Goal: Task Accomplishment & Management: Manage account settings

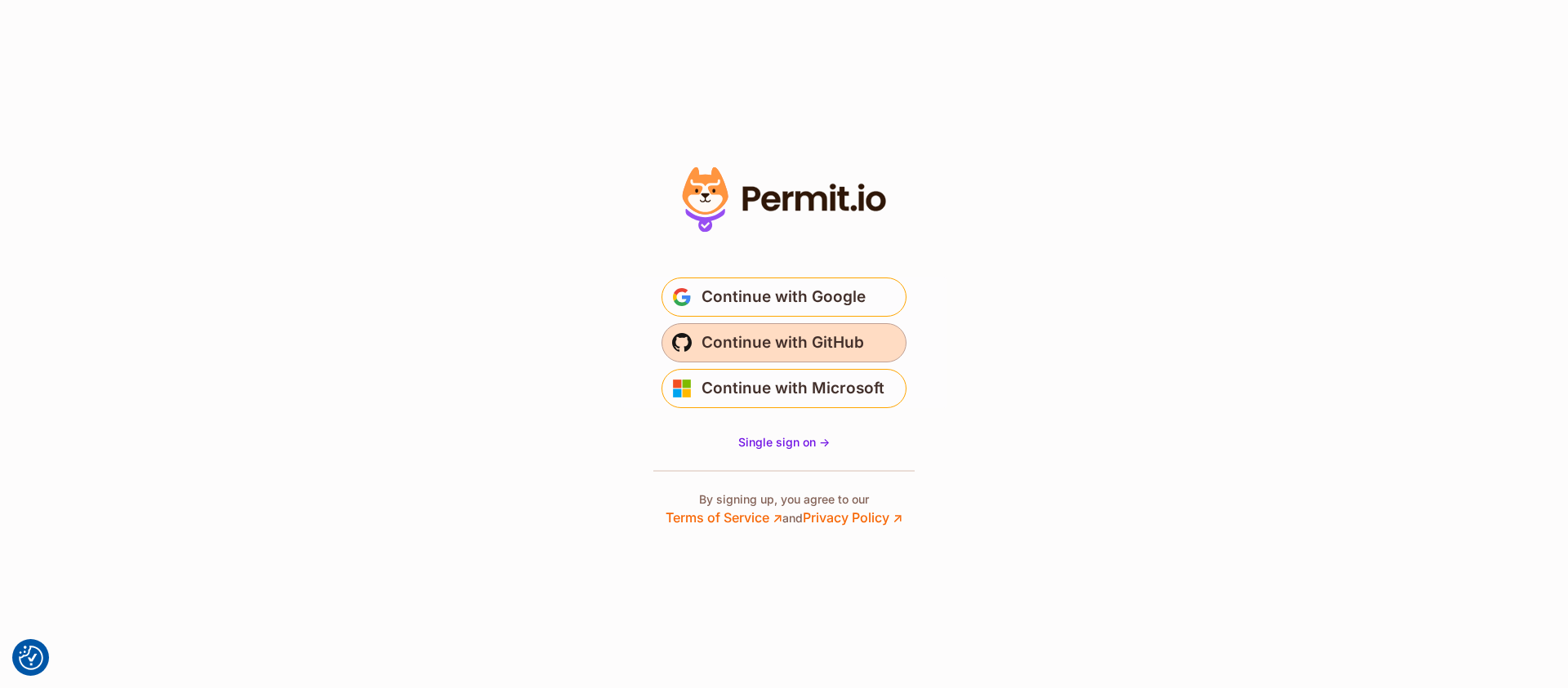
click at [823, 334] on span "Continue with GitHub" at bounding box center [782, 342] width 162 height 26
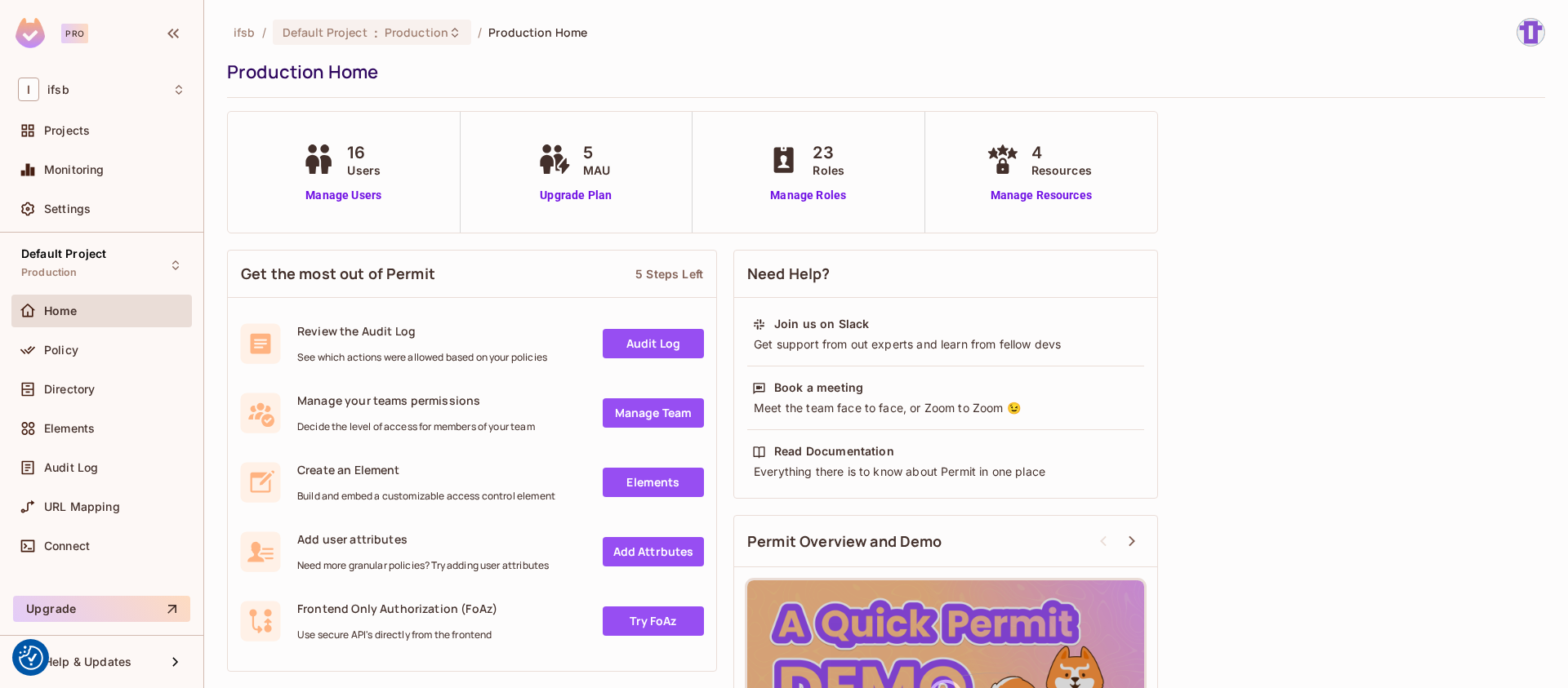
click at [426, 163] on div "16 Users Manage Users" at bounding box center [344, 172] width 232 height 121
click at [360, 201] on link "Manage Users" at bounding box center [343, 195] width 91 height 17
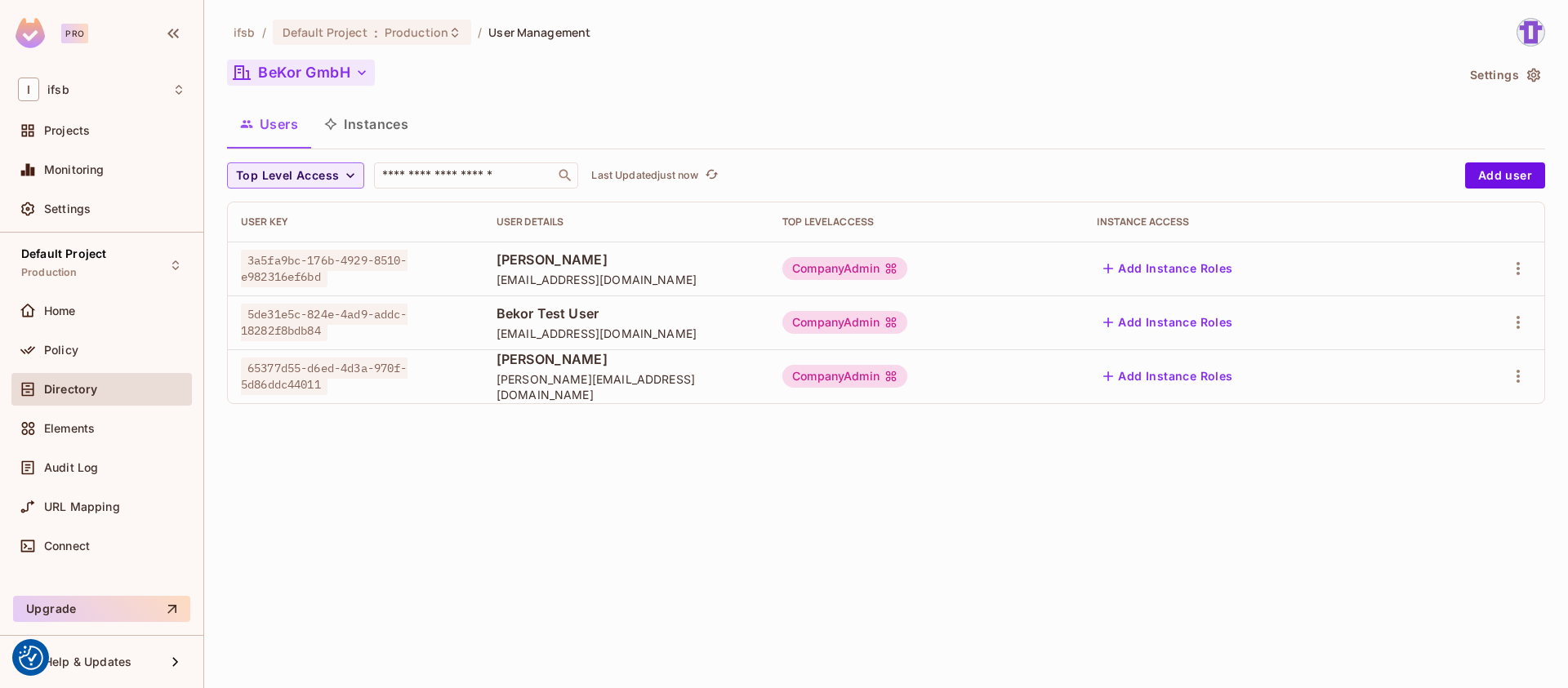
click at [330, 73] on button "BeKor GmbH" at bounding box center [301, 73] width 148 height 26
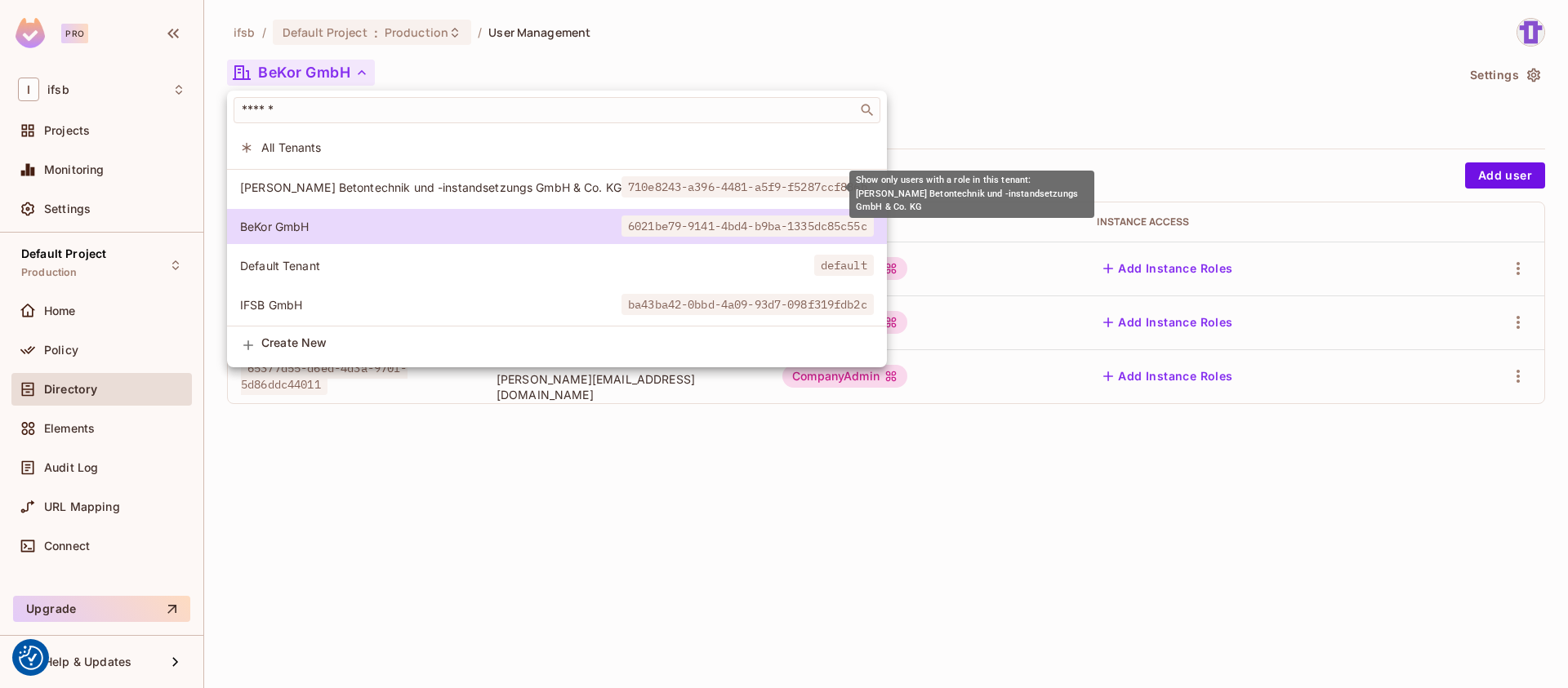
click at [338, 192] on span "BARG Betontechnik und -instandsetzungs GmbH & Co. KG" at bounding box center [430, 187] width 382 height 15
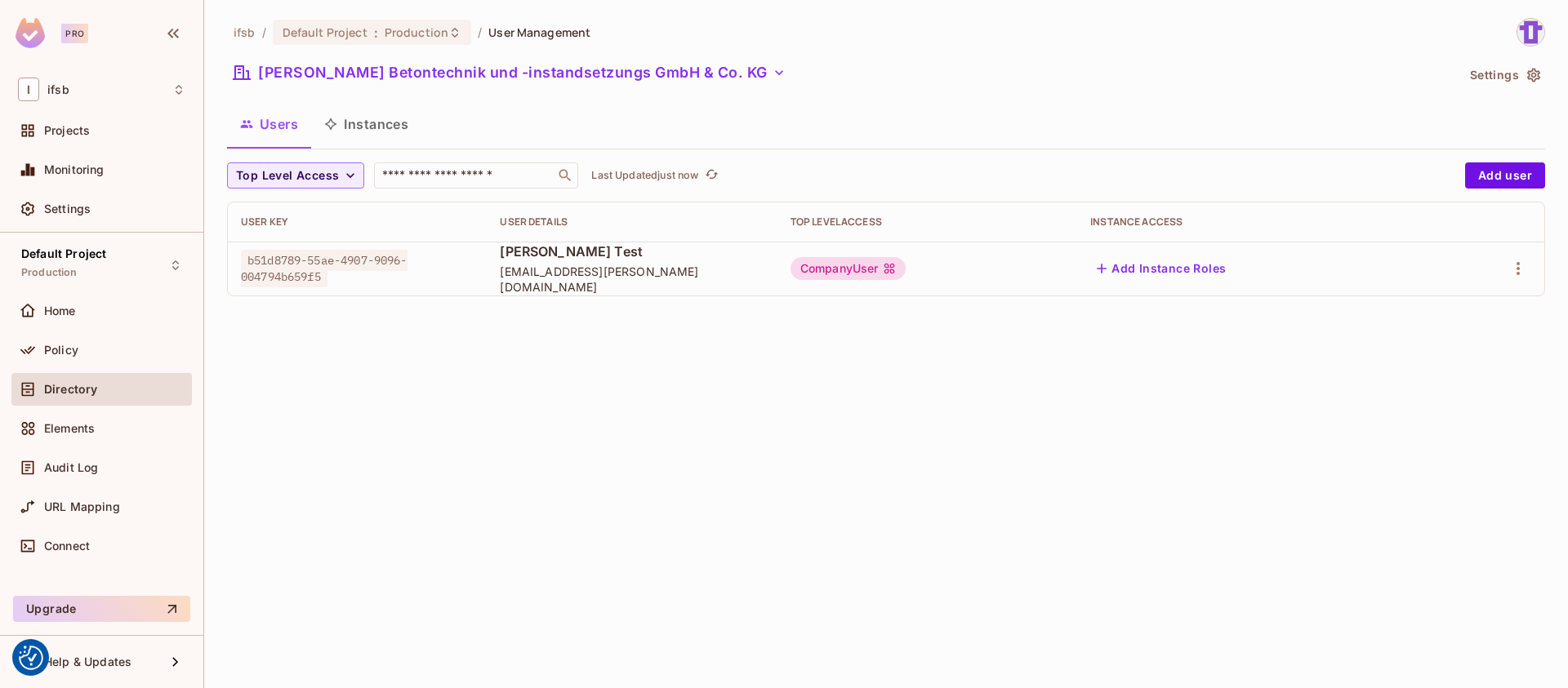
click at [536, 338] on div "ifsb / Default Project : Production / User Management BARG Betontechnik und -in…" at bounding box center [886, 344] width 1364 height 688
click at [1510, 265] on icon "button" at bounding box center [1518, 268] width 20 height 20
click at [1419, 315] on span "Edit" at bounding box center [1431, 306] width 32 height 26
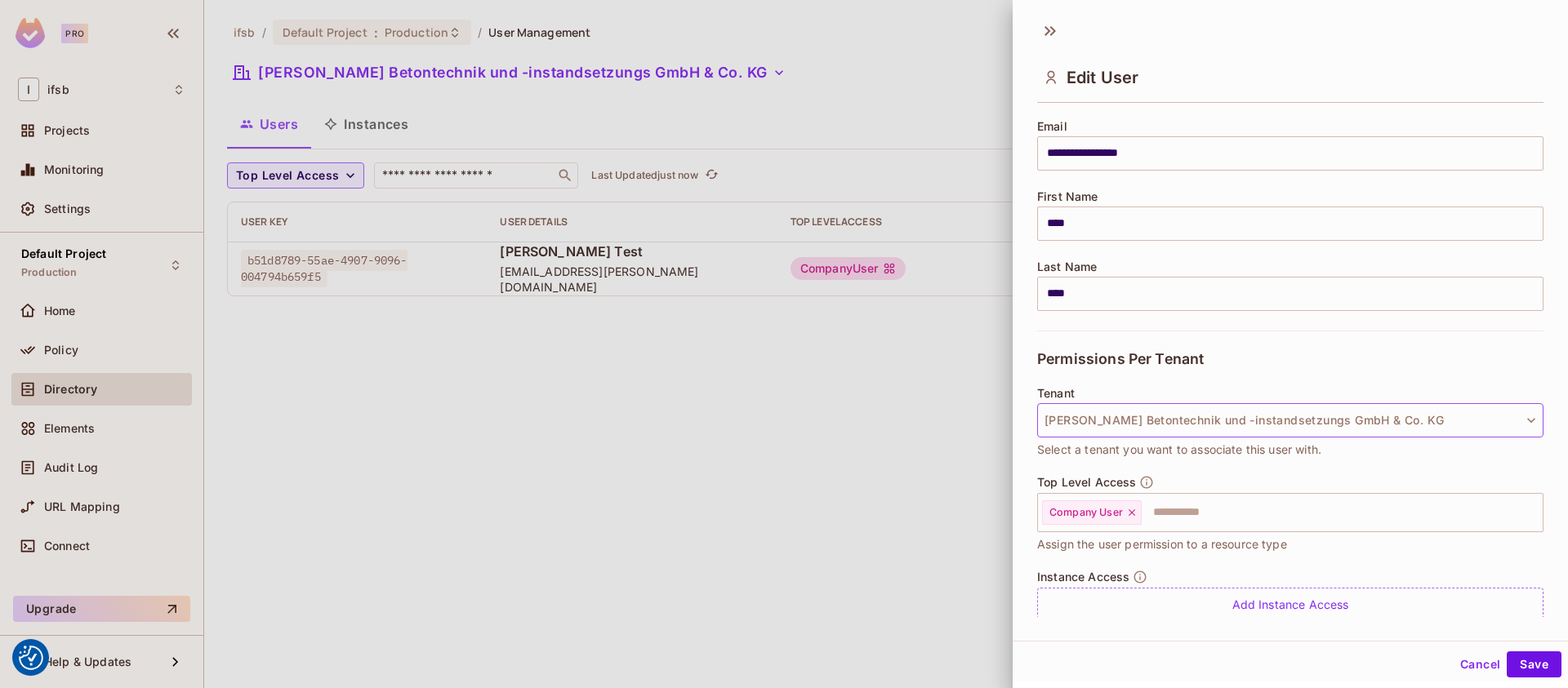
scroll to position [180, 0]
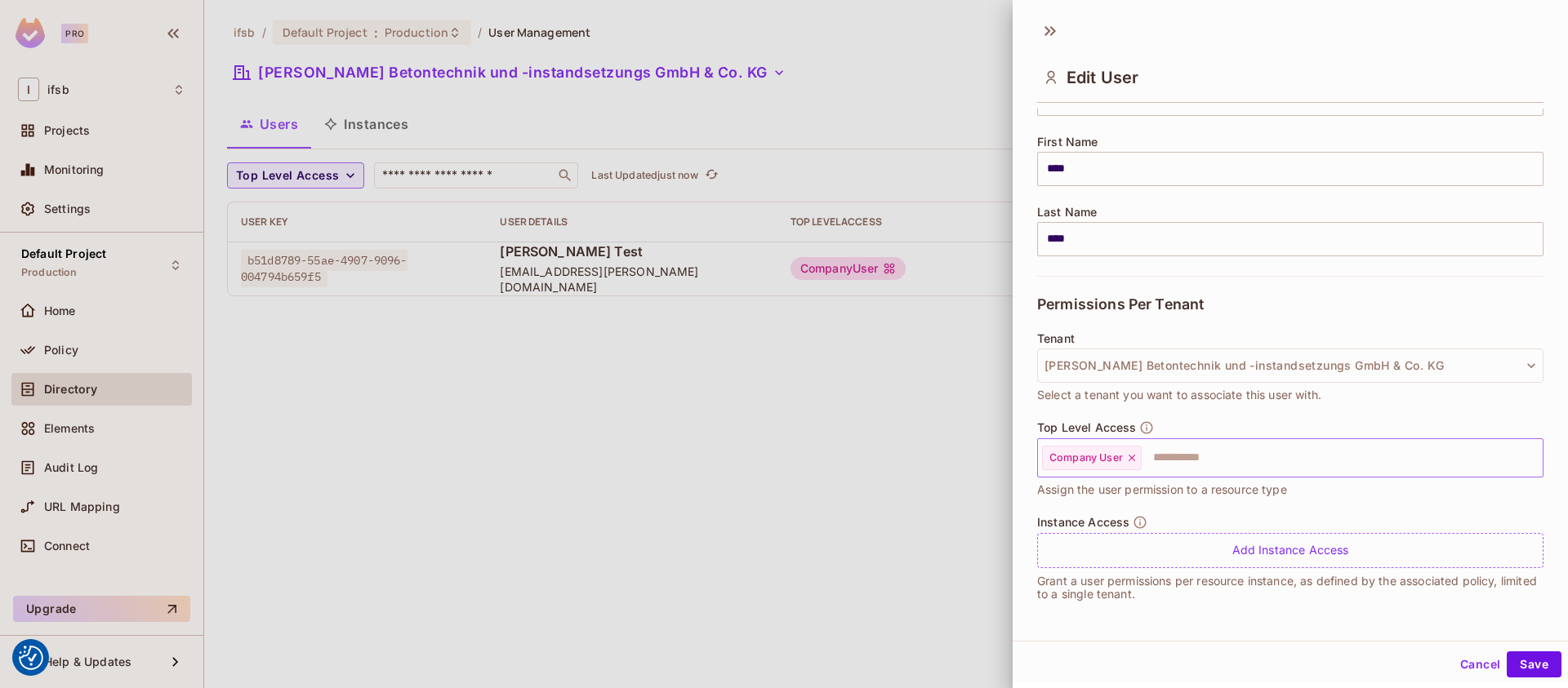
click at [1156, 463] on input "text" at bounding box center [1327, 458] width 368 height 32
click at [858, 475] on div at bounding box center [784, 344] width 1568 height 688
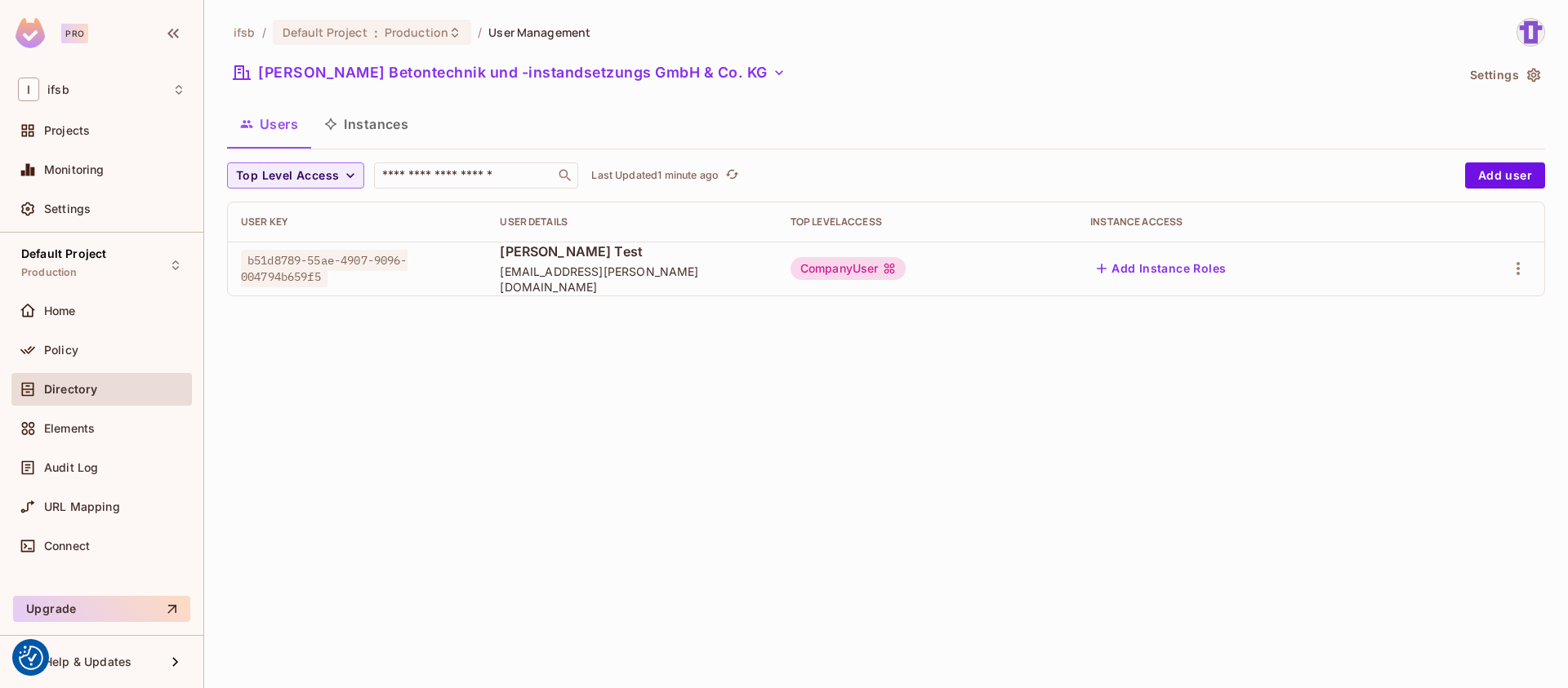
click at [497, 397] on div "ifsb / Default Project : Production / User Management BARG Betontechnik und -in…" at bounding box center [886, 344] width 1364 height 688
click at [588, 332] on div "ifsb / Default Project : Production / User Management BARG Betontechnik und -in…" at bounding box center [886, 344] width 1364 height 688
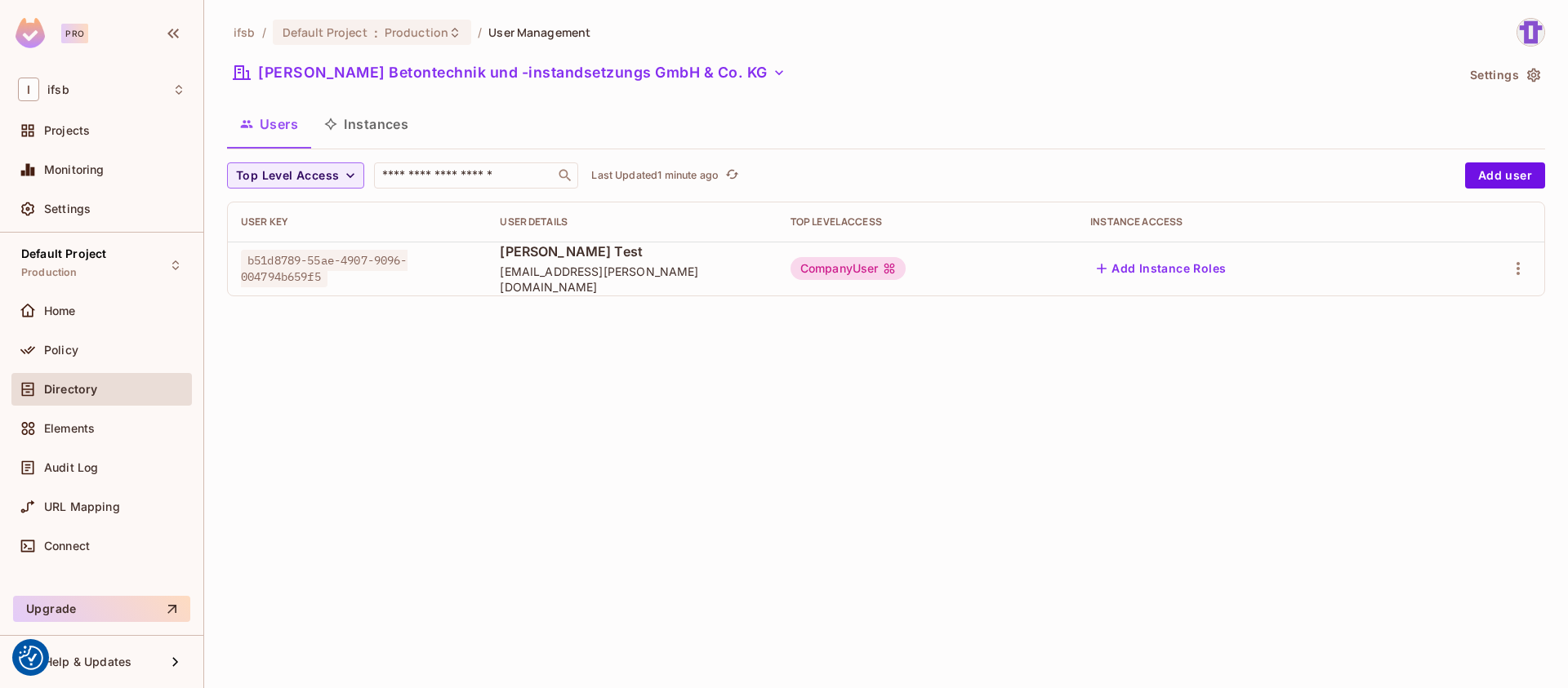
click at [588, 332] on div "ifsb / Default Project : Production / User Management BARG Betontechnik und -in…" at bounding box center [886, 344] width 1364 height 688
click at [623, 326] on div "ifsb / Default Project : Production / User Management BARG Betontechnik und -in…" at bounding box center [886, 344] width 1364 height 688
drag, startPoint x: 1466, startPoint y: 185, endPoint x: 1455, endPoint y: 189, distance: 11.7
click at [1456, 190] on div "Top Level Access ​ Last Updated 1 minute ago Add user User Key User Details Top…" at bounding box center [886, 229] width 1318 height 134
click at [1483, 179] on button "Add user" at bounding box center [1505, 175] width 80 height 26
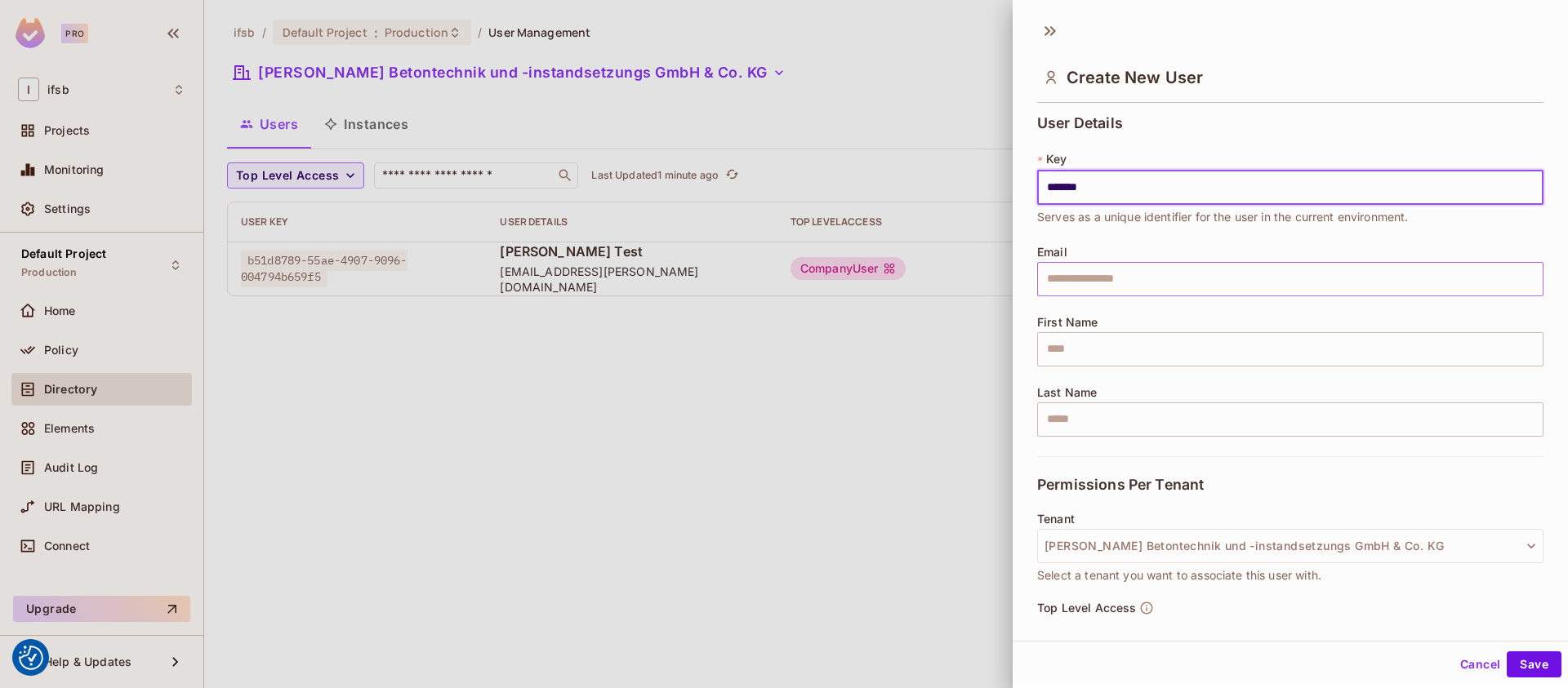
type input "*******"
click at [1079, 285] on input "text" at bounding box center [1290, 279] width 506 height 34
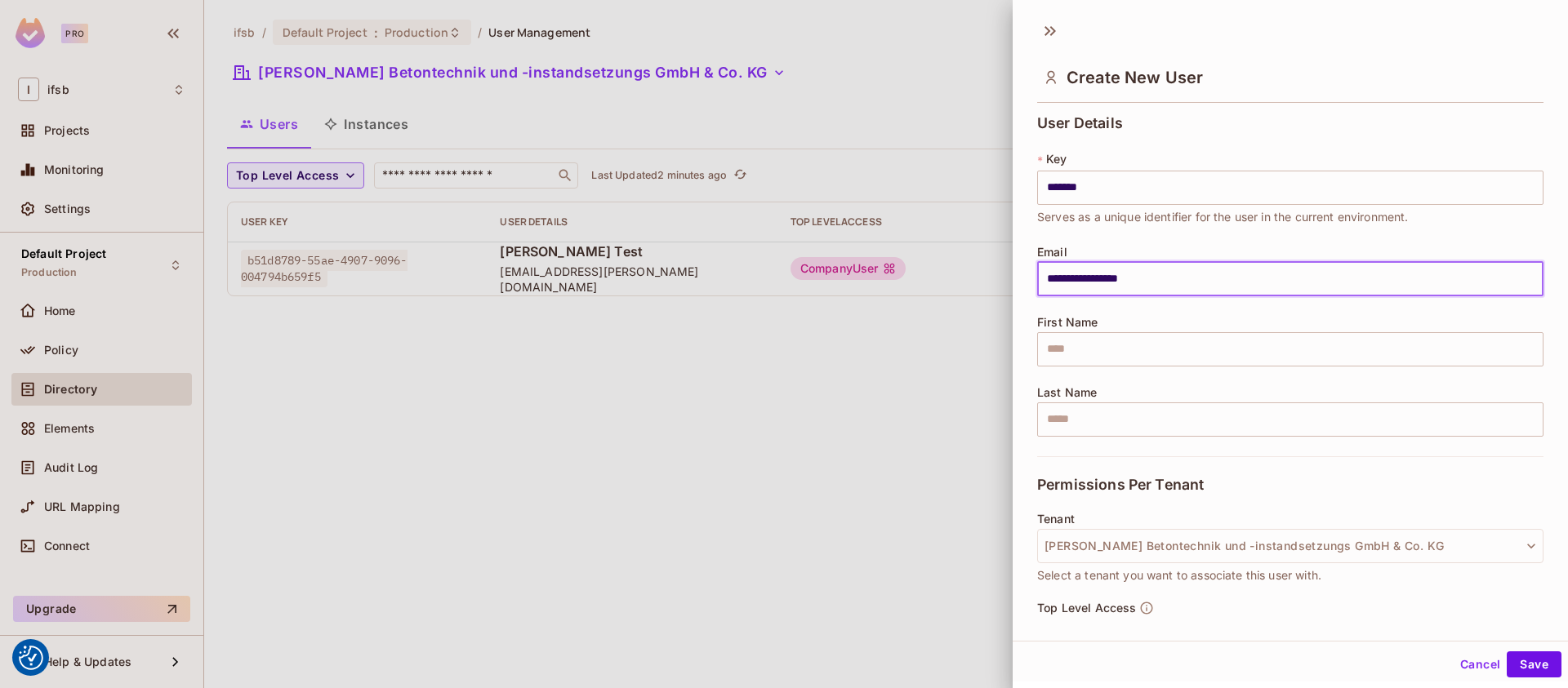
type input "**********"
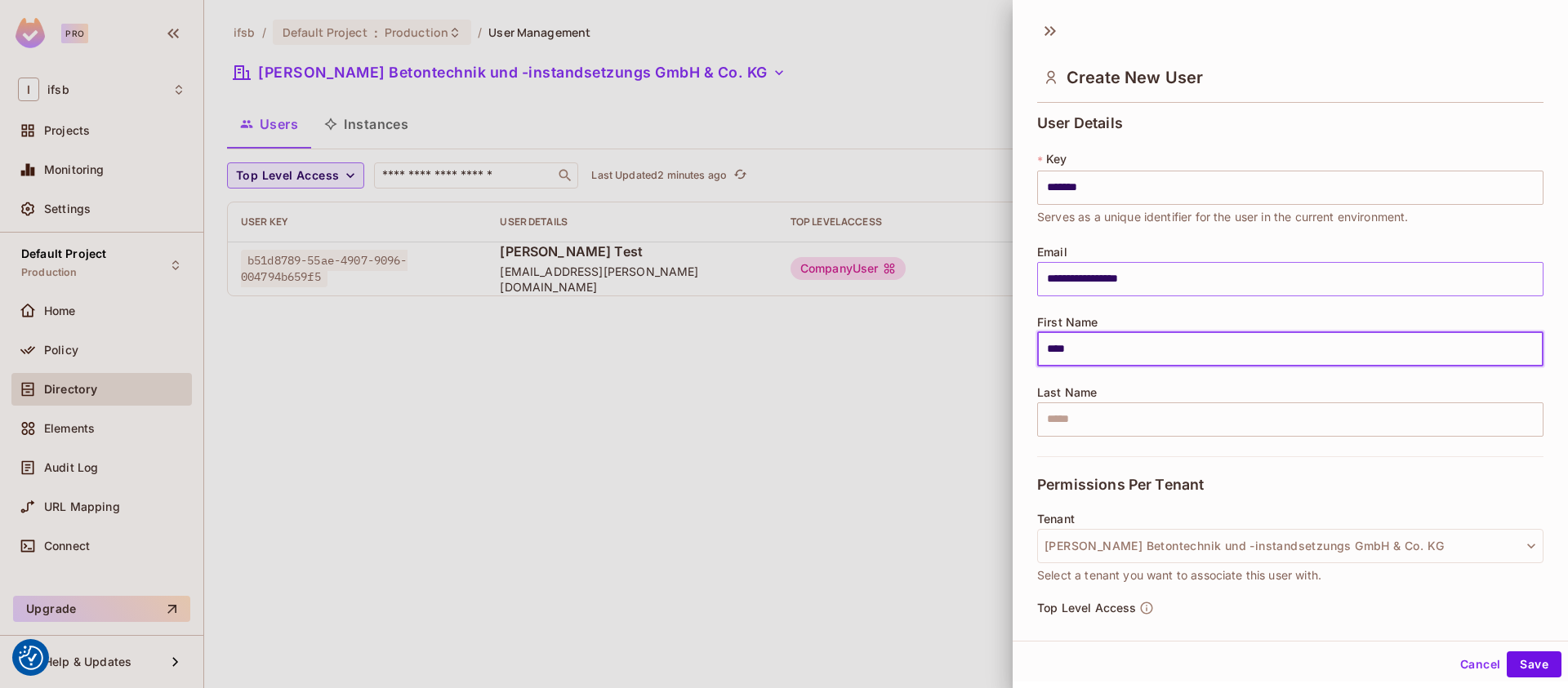
type input "****"
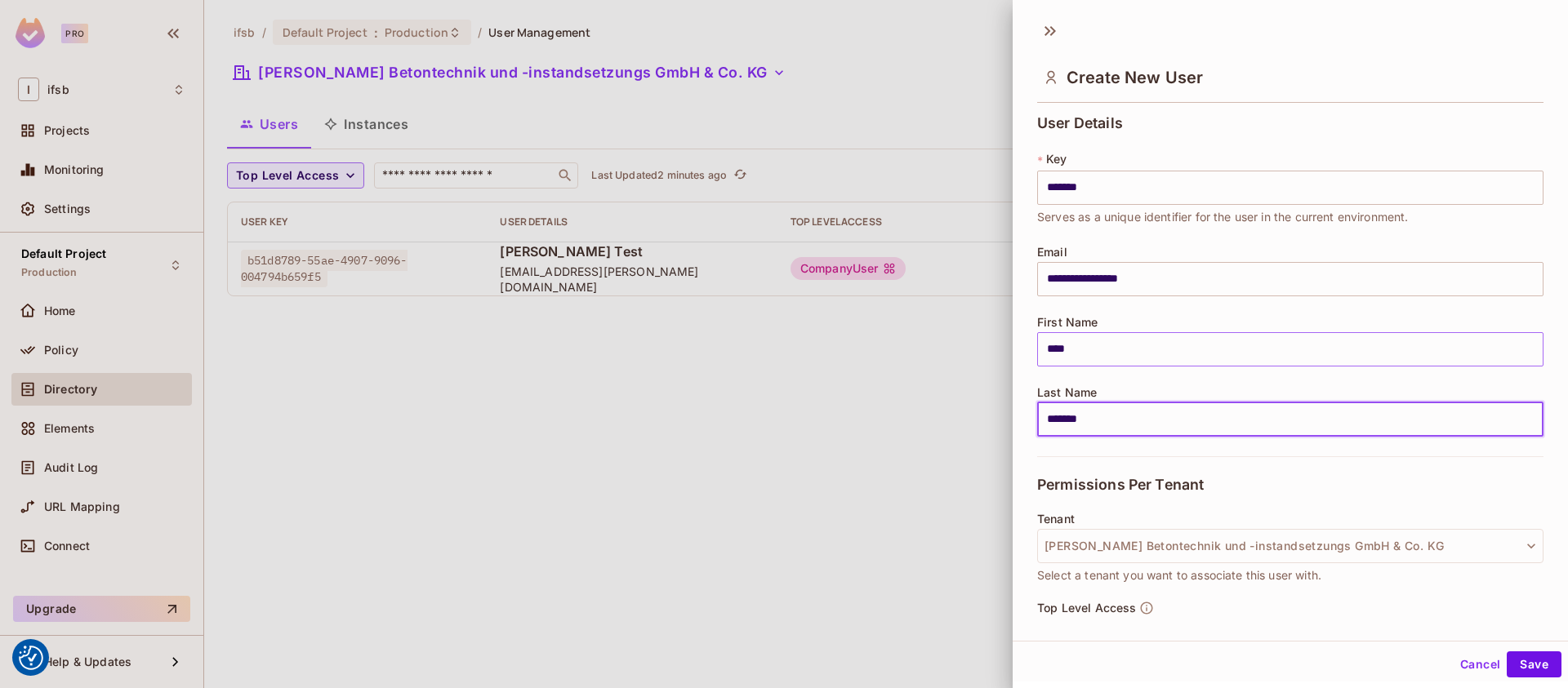
type input "*******"
click at [1104, 357] on input "****" at bounding box center [1290, 349] width 506 height 34
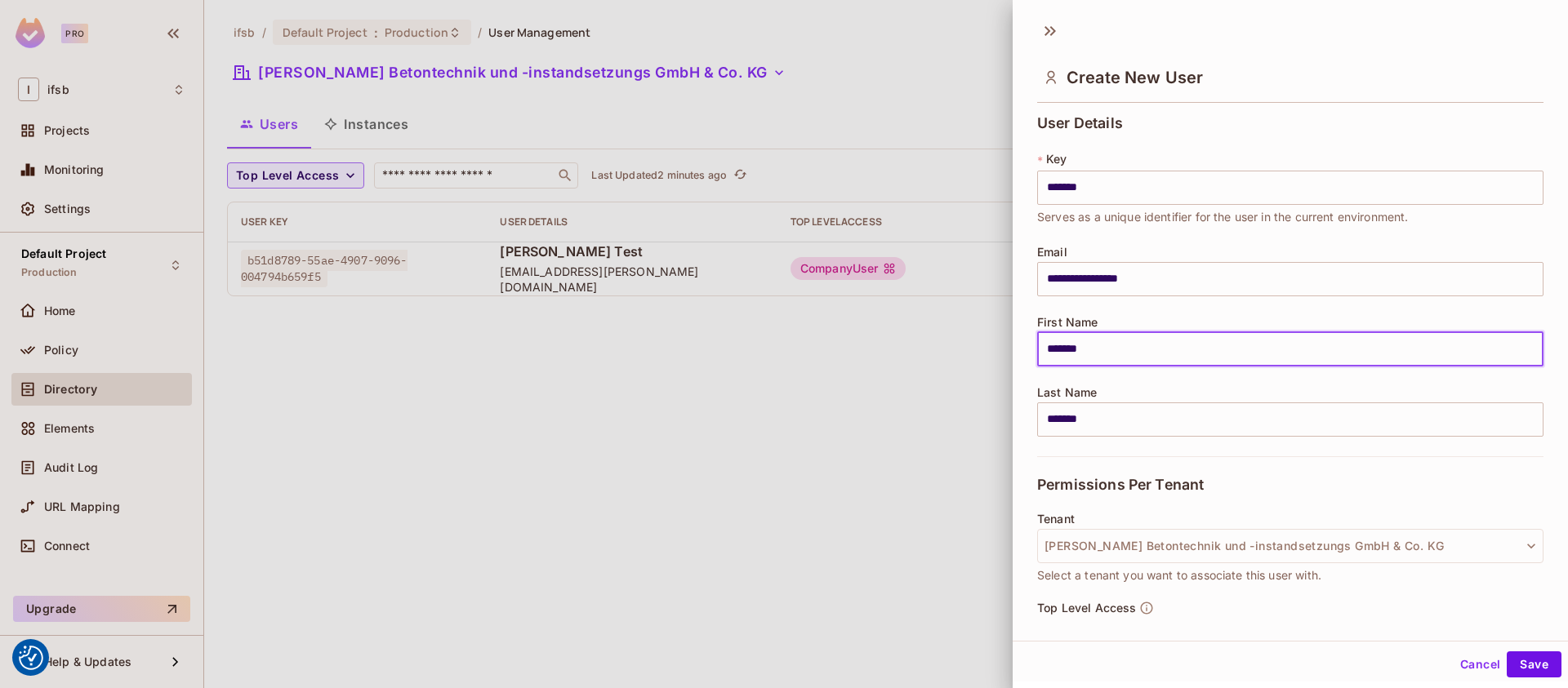
type input "*******"
click at [1281, 507] on div "Permissions Per Tenant" at bounding box center [1290, 484] width 506 height 56
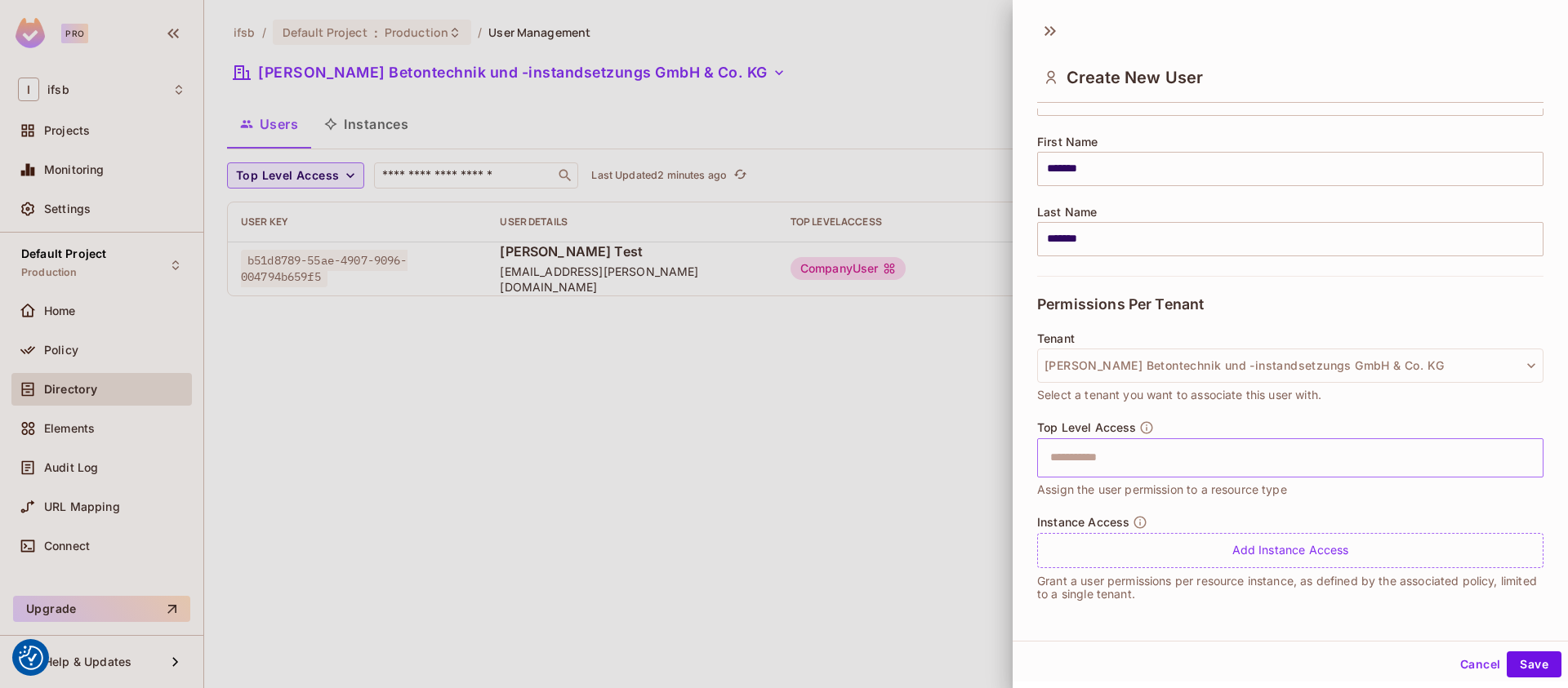
click at [1152, 473] on input "text" at bounding box center [1276, 458] width 471 height 32
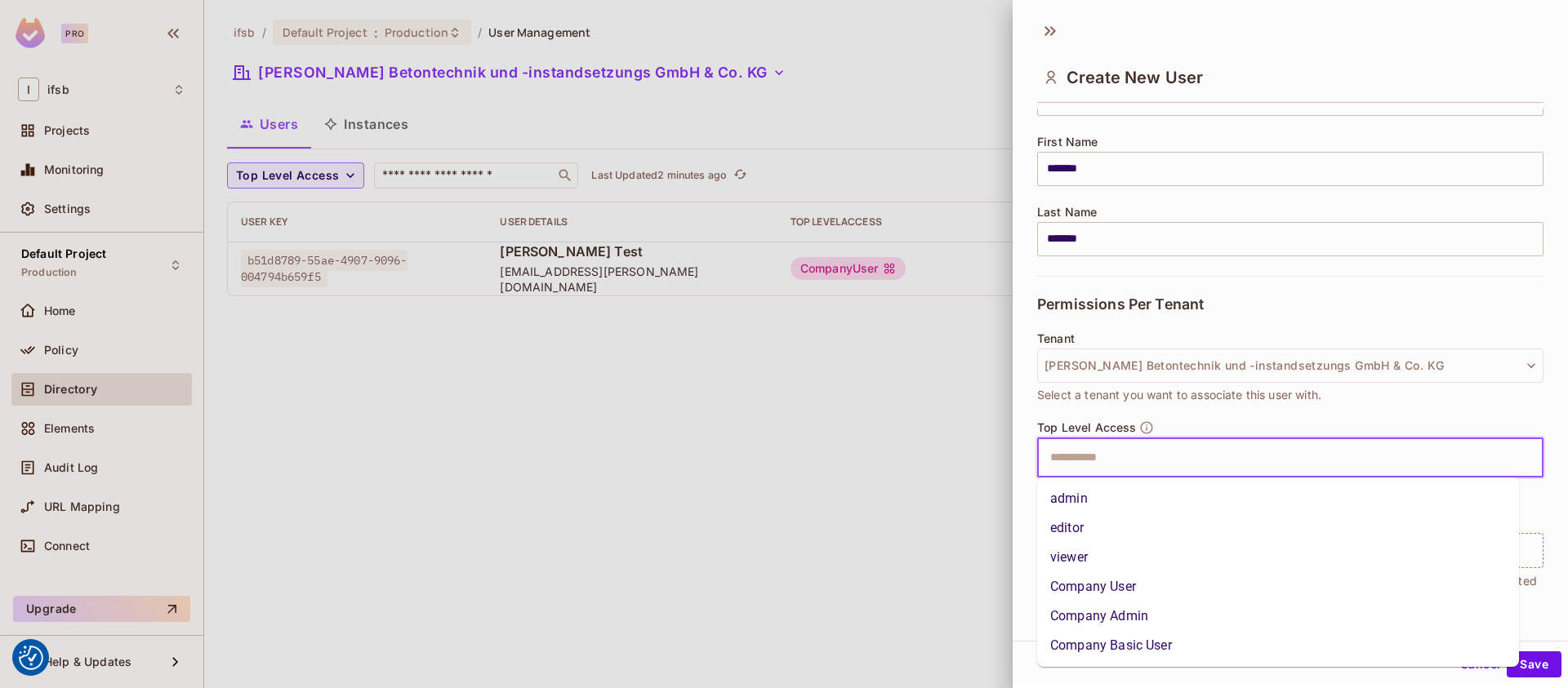
click at [1093, 594] on li "Company User" at bounding box center [1278, 586] width 482 height 29
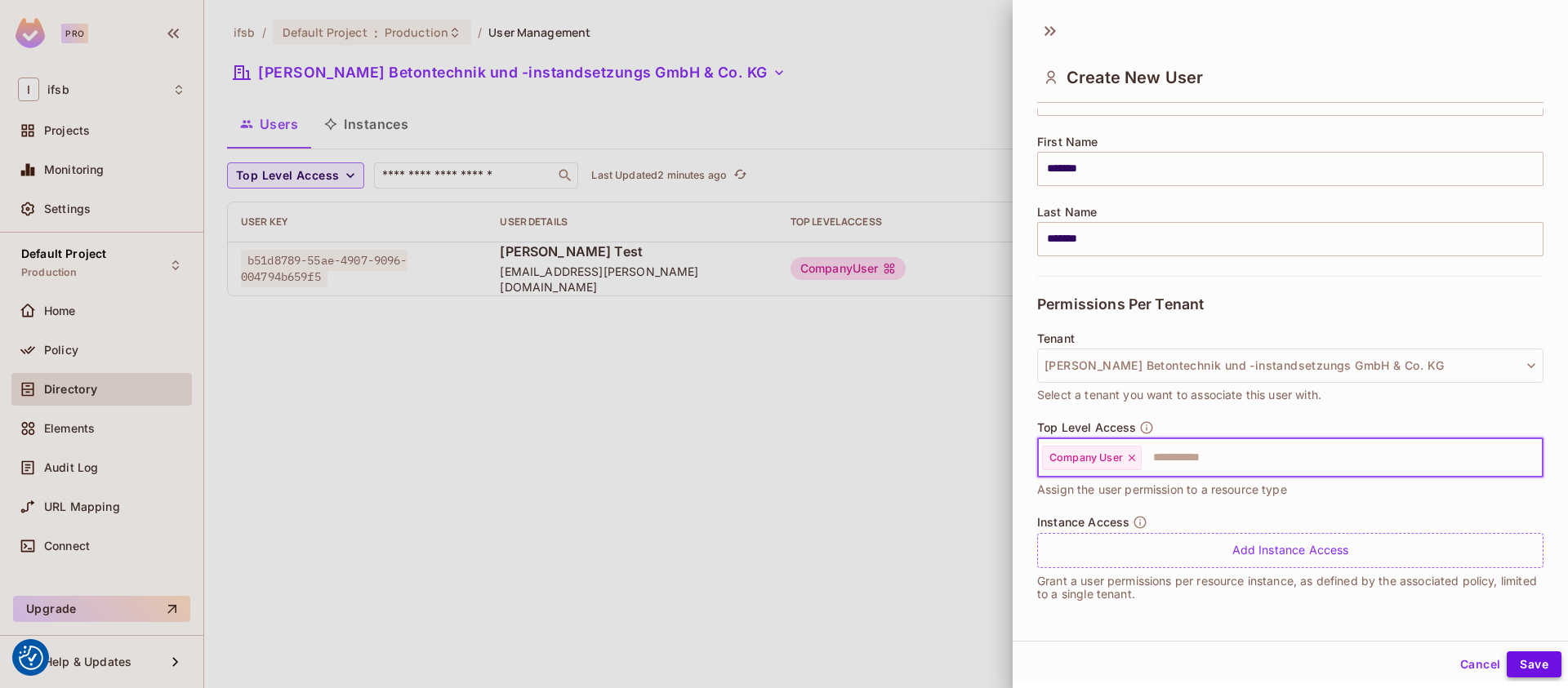
click at [1512, 672] on button "Save" at bounding box center [1534, 664] width 55 height 26
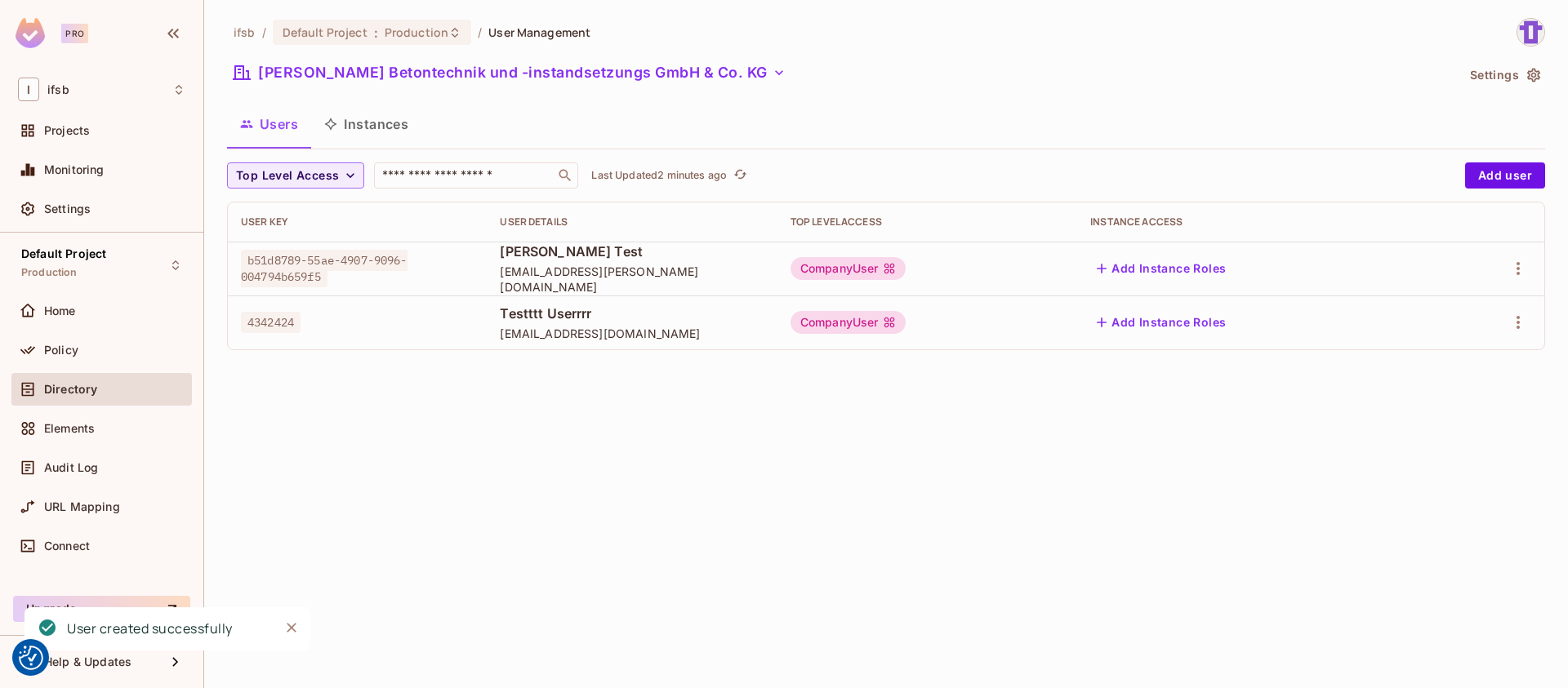
click at [846, 408] on div "ifsb / Default Project : Production / User Management BARG Betontechnik und -in…" at bounding box center [886, 344] width 1364 height 688
click at [354, 423] on div "ifsb / Default Project : Production / User Management BARG Betontechnik und -in…" at bounding box center [886, 344] width 1364 height 688
click at [568, 406] on div "ifsb / Default Project : Production / User Management BARG Betontechnik und -in…" at bounding box center [886, 344] width 1364 height 688
click at [735, 504] on div "ifsb / Default Project : Production / User Management BARG Betontechnik und -in…" at bounding box center [886, 344] width 1364 height 688
click at [742, 485] on div "ifsb / Default Project : Production / User Management BARG Betontechnik und -in…" at bounding box center [886, 344] width 1364 height 688
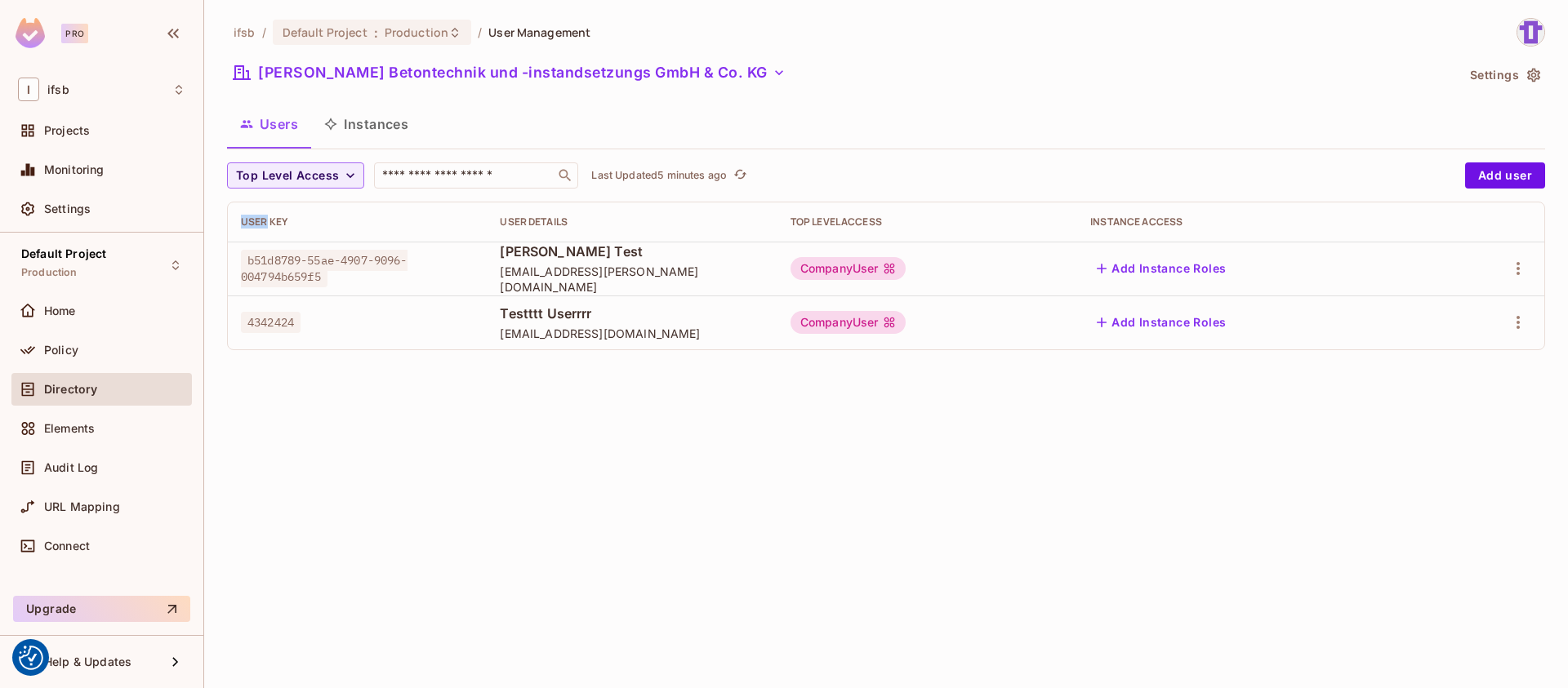
click at [742, 485] on div "ifsb / Default Project : Production / User Management BARG Betontechnik und -in…" at bounding box center [886, 344] width 1364 height 688
drag, startPoint x: 742, startPoint y: 485, endPoint x: 603, endPoint y: 353, distance: 191.7
click at [603, 353] on div "ifsb / Default Project : Production / User Management BARG Betontechnik und -in…" at bounding box center [886, 344] width 1364 height 688
click at [603, 353] on div "Top Level Access ​ Last Updated 5 minutes ago Add user User Key User Details To…" at bounding box center [886, 262] width 1318 height 201
click at [1524, 318] on icon "button" at bounding box center [1518, 322] width 20 height 20
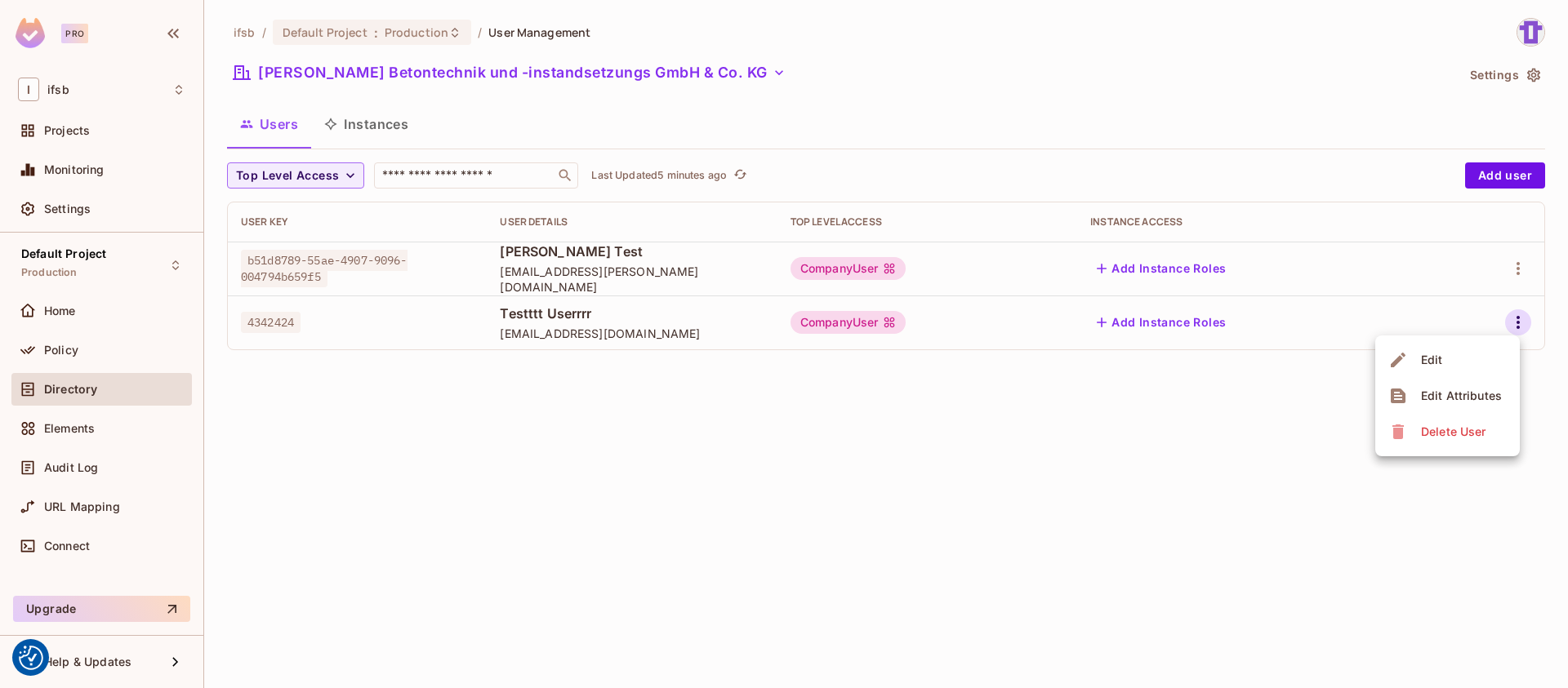
click at [1466, 439] on div "Delete User" at bounding box center [1454, 431] width 65 height 16
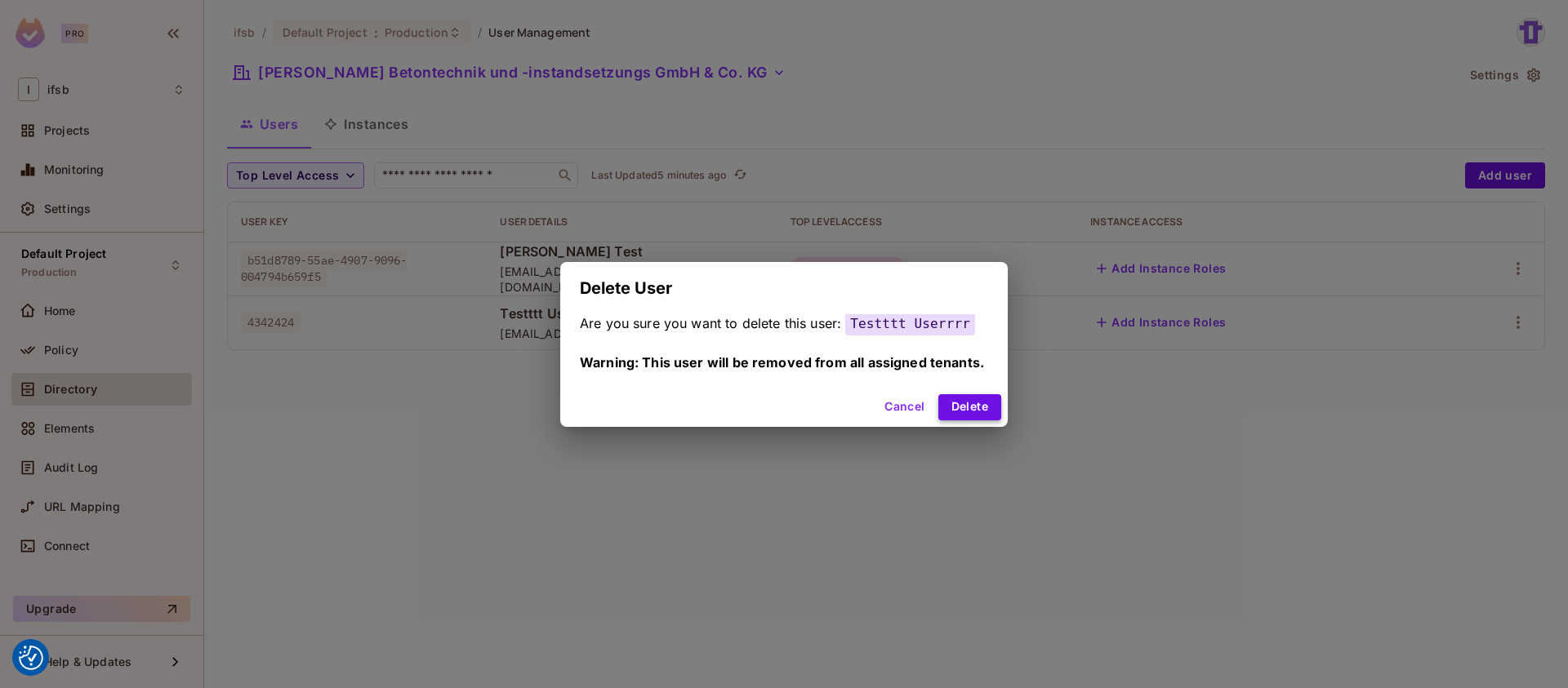
click at [973, 413] on button "Delete" at bounding box center [970, 407] width 63 height 26
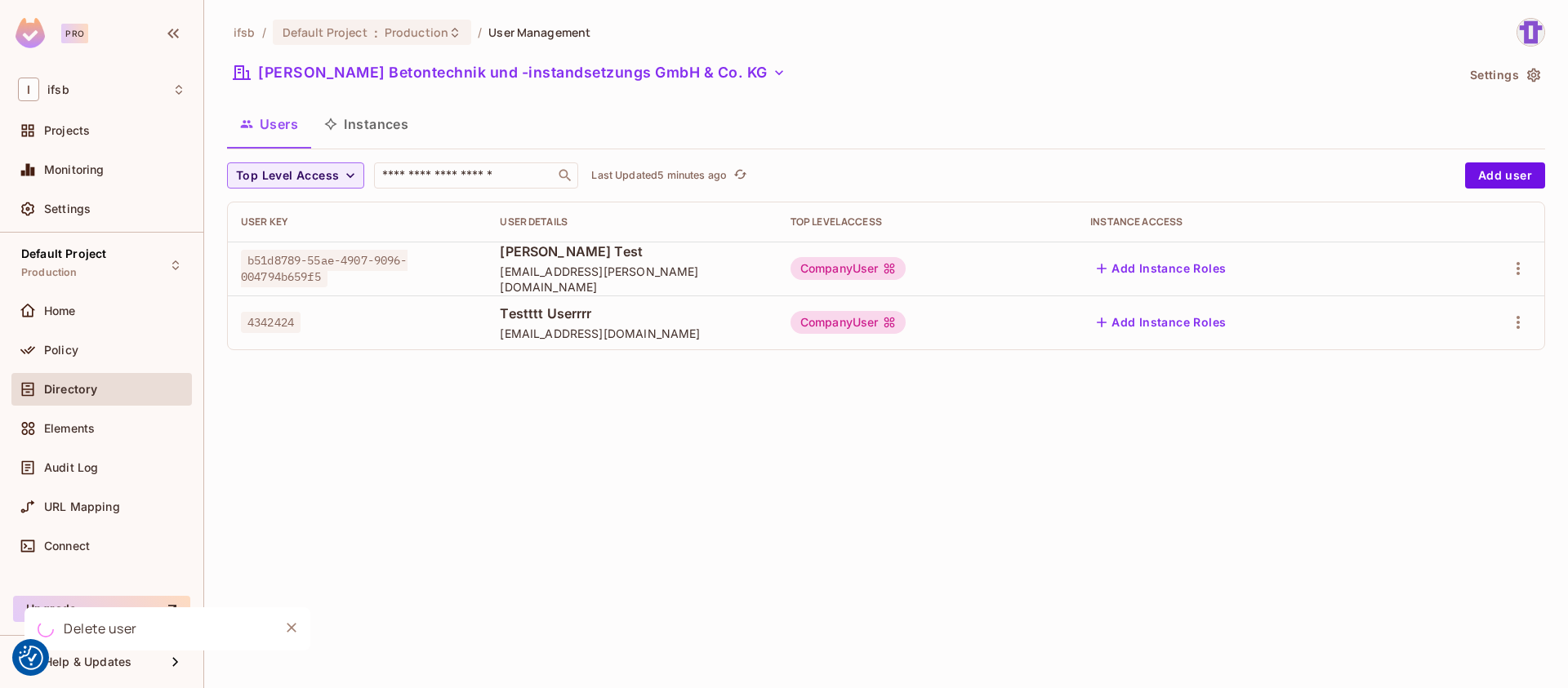
click at [1209, 443] on div "ifsb / Default Project : Production / User Management BARG Betontechnik und -in…" at bounding box center [886, 344] width 1364 height 688
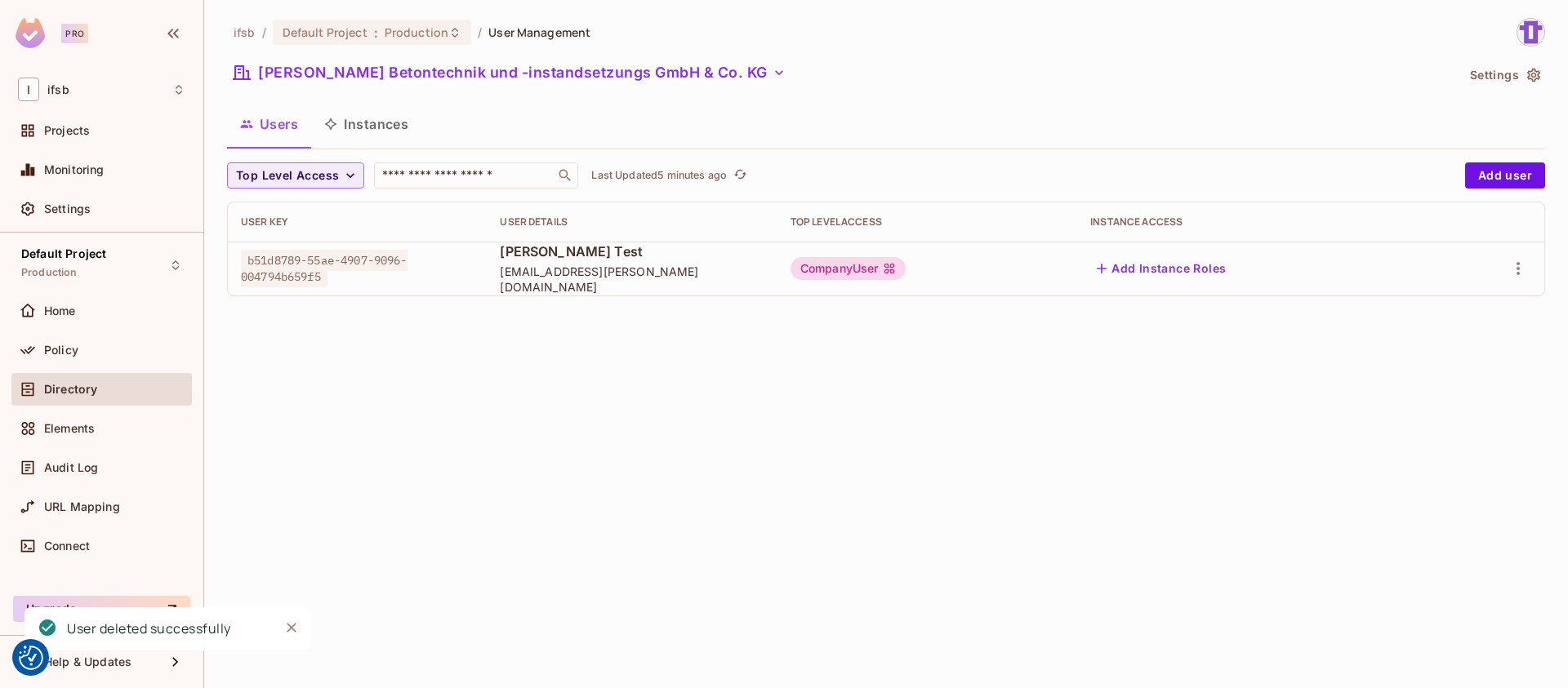
click at [523, 336] on div "ifsb / Default Project : Production / User Management BARG Betontechnik und -in…" at bounding box center [886, 344] width 1364 height 688
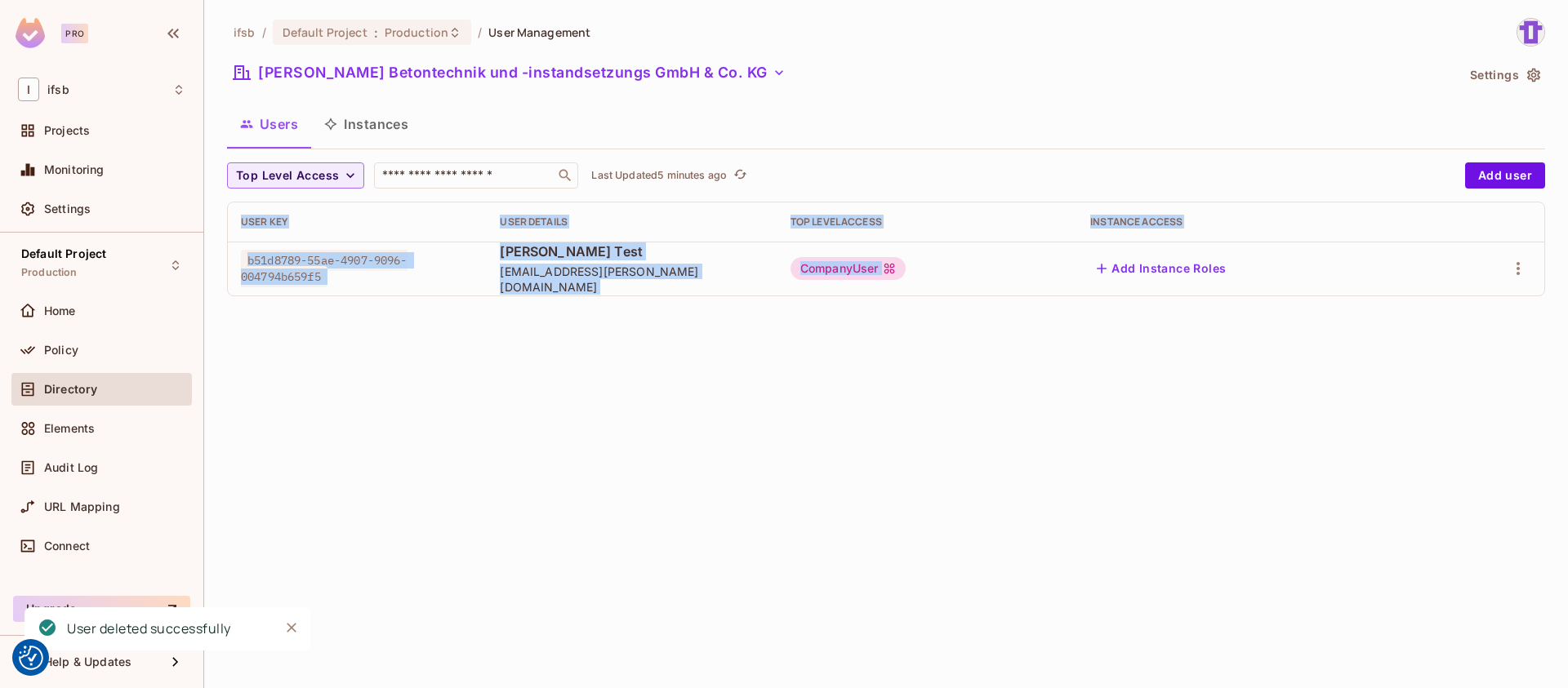
drag, startPoint x: 523, startPoint y: 336, endPoint x: 752, endPoint y: 343, distance: 229.1
click at [751, 343] on div "ifsb / Default Project : Production / User Management BARG Betontechnik und -in…" at bounding box center [886, 344] width 1364 height 688
click at [752, 343] on div "ifsb / Default Project : Production / User Management BARG Betontechnik und -in…" at bounding box center [886, 344] width 1364 height 688
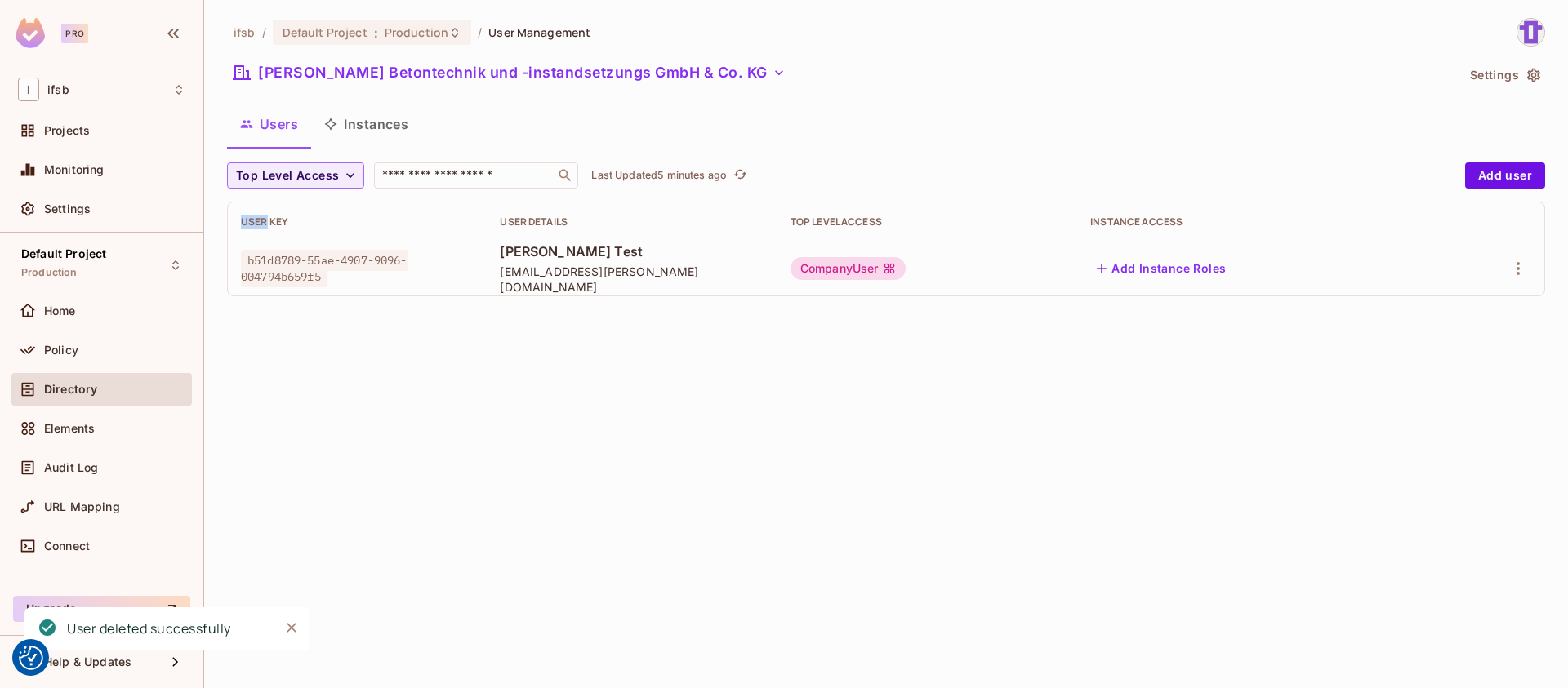
click at [752, 343] on div "ifsb / Default Project : Production / User Management BARG Betontechnik und -in…" at bounding box center [886, 344] width 1364 height 688
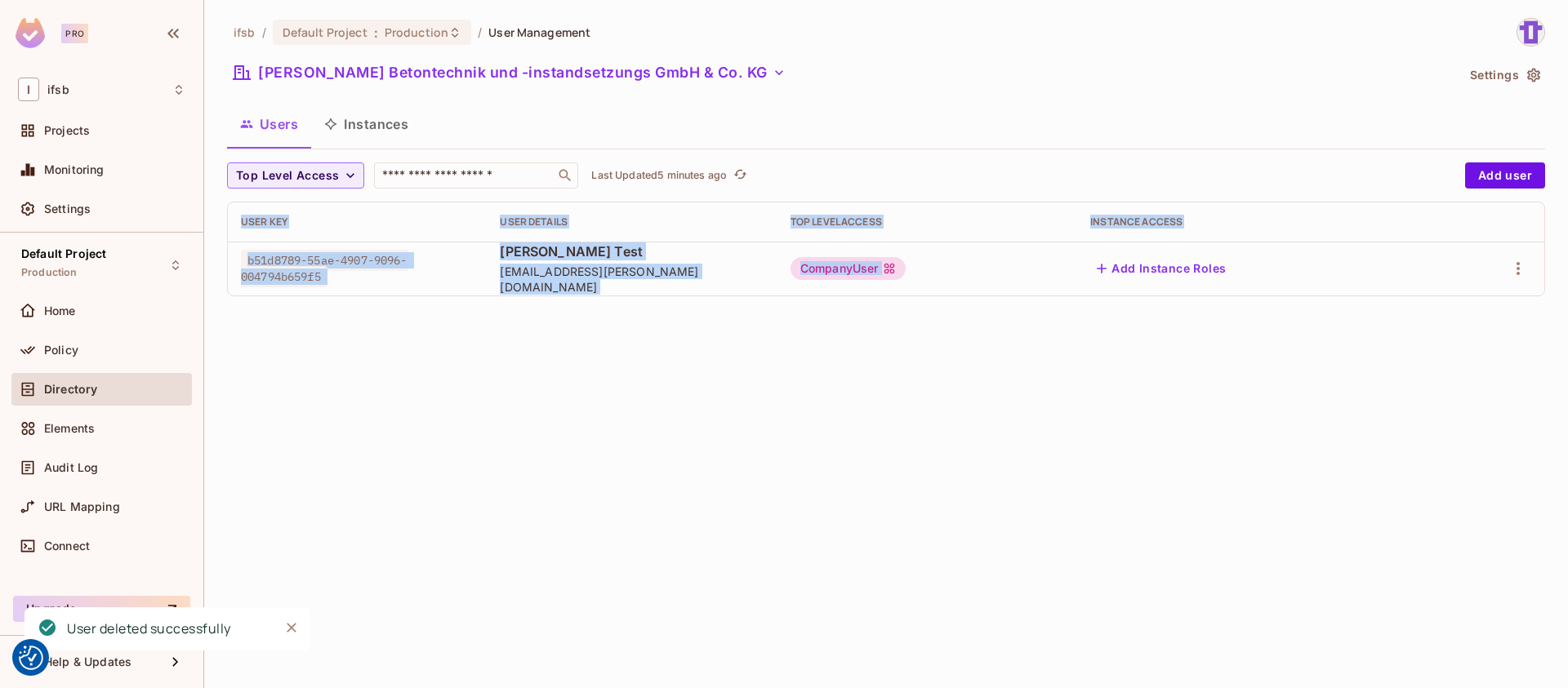
click at [752, 343] on div "ifsb / Default Project : Production / User Management BARG Betontechnik und -in…" at bounding box center [886, 344] width 1364 height 688
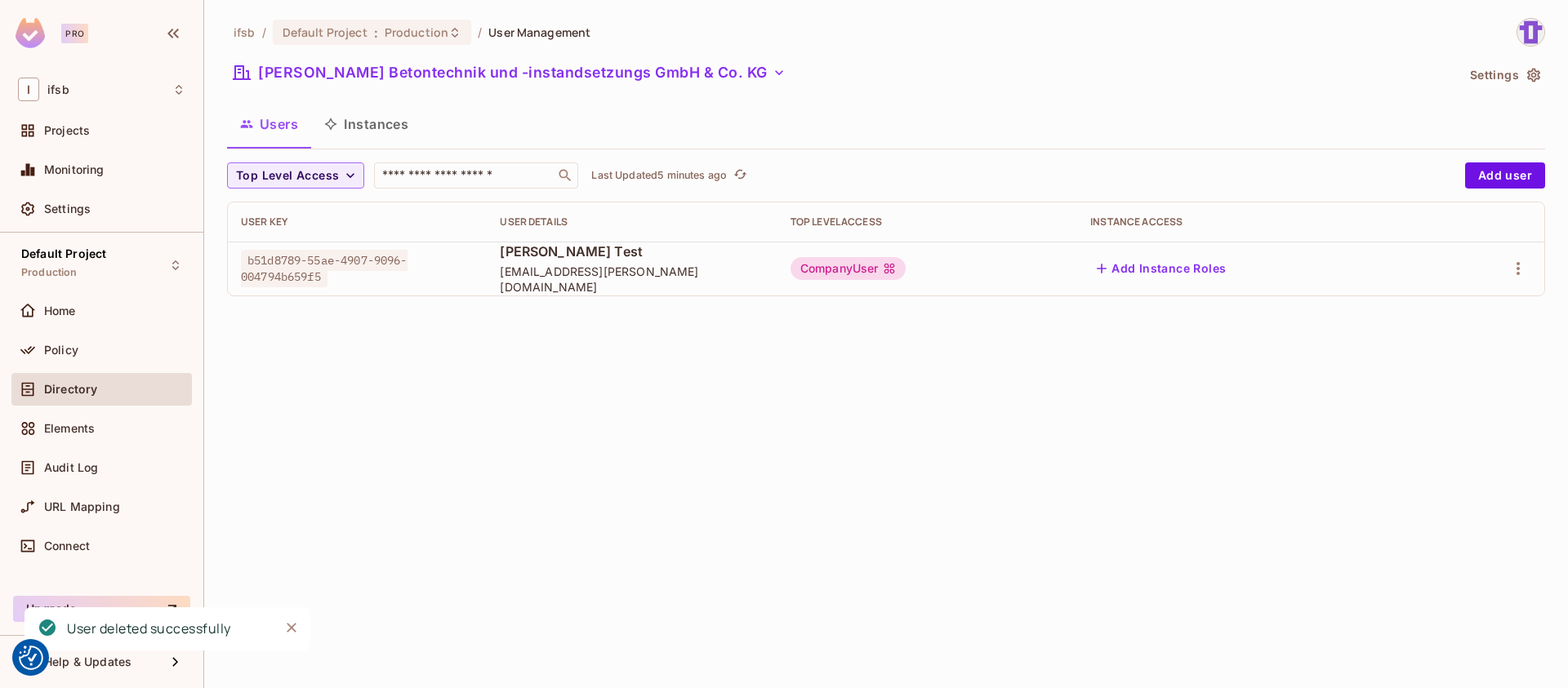
click at [844, 358] on div "ifsb / Default Project : Production / User Management BARG Betontechnik und -in…" at bounding box center [886, 344] width 1364 height 688
click at [985, 363] on div "ifsb / Default Project : Production / User Management BARG Betontechnik und -in…" at bounding box center [886, 344] width 1364 height 688
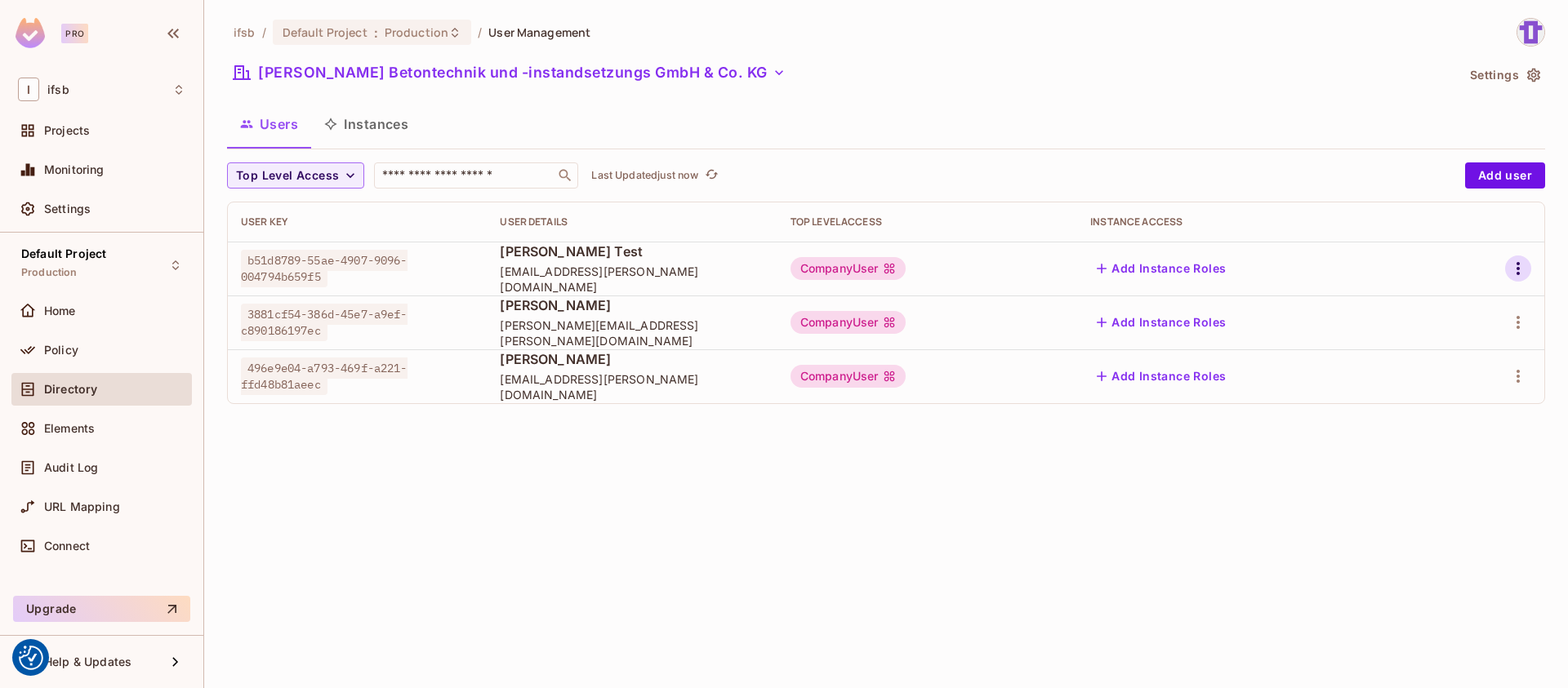
click at [1508, 273] on icon "button" at bounding box center [1518, 268] width 20 height 20
click at [1459, 314] on li "Edit" at bounding box center [1447, 306] width 144 height 36
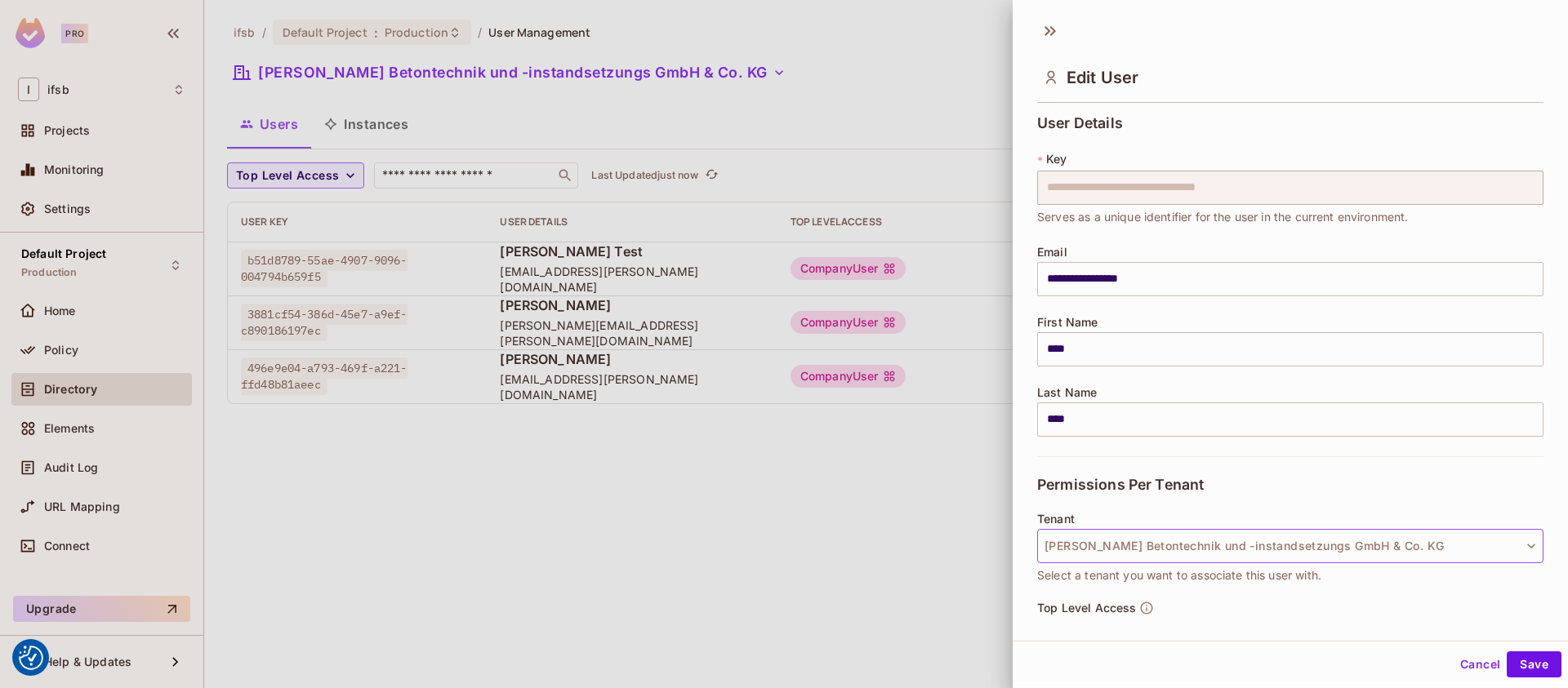
scroll to position [180, 0]
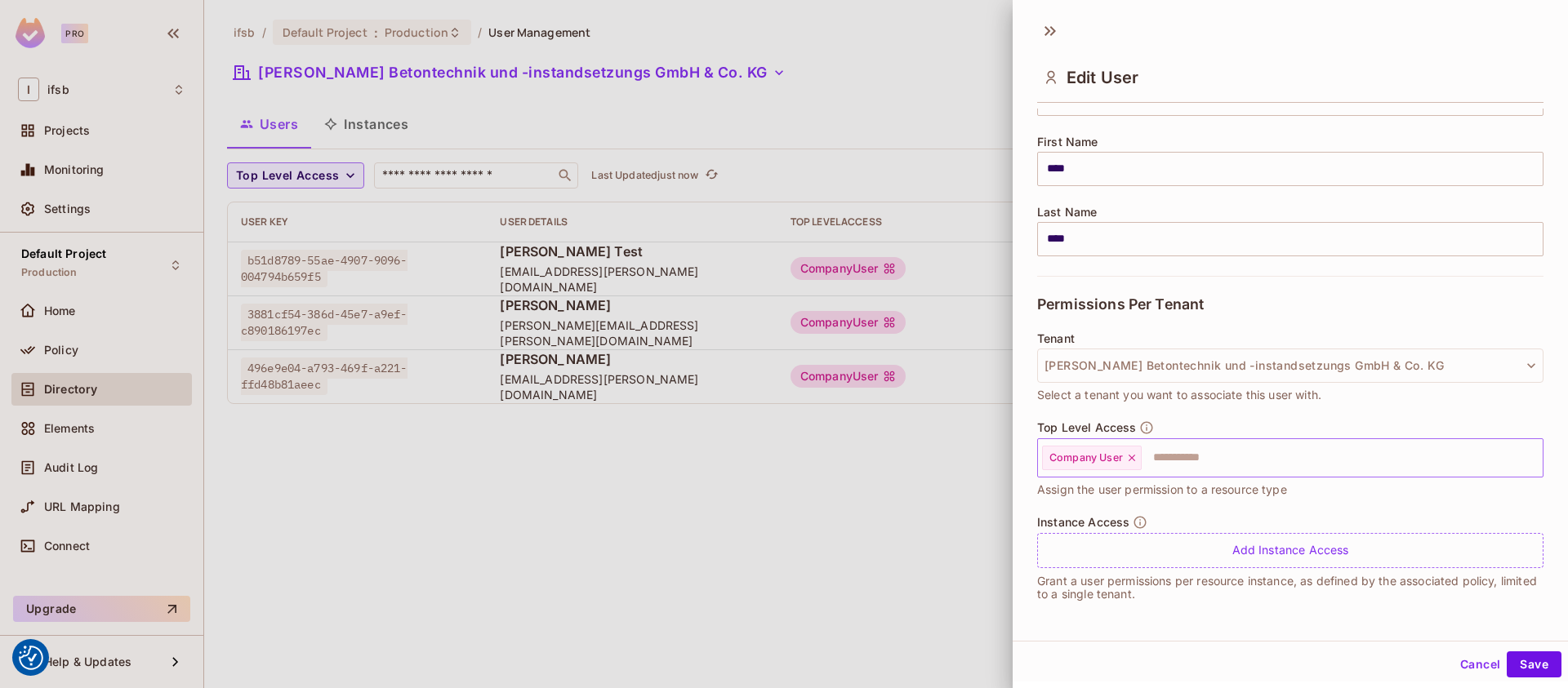
click at [1134, 460] on icon at bounding box center [1132, 458] width 7 height 7
click at [1144, 457] on input "text" at bounding box center [1276, 458] width 471 height 32
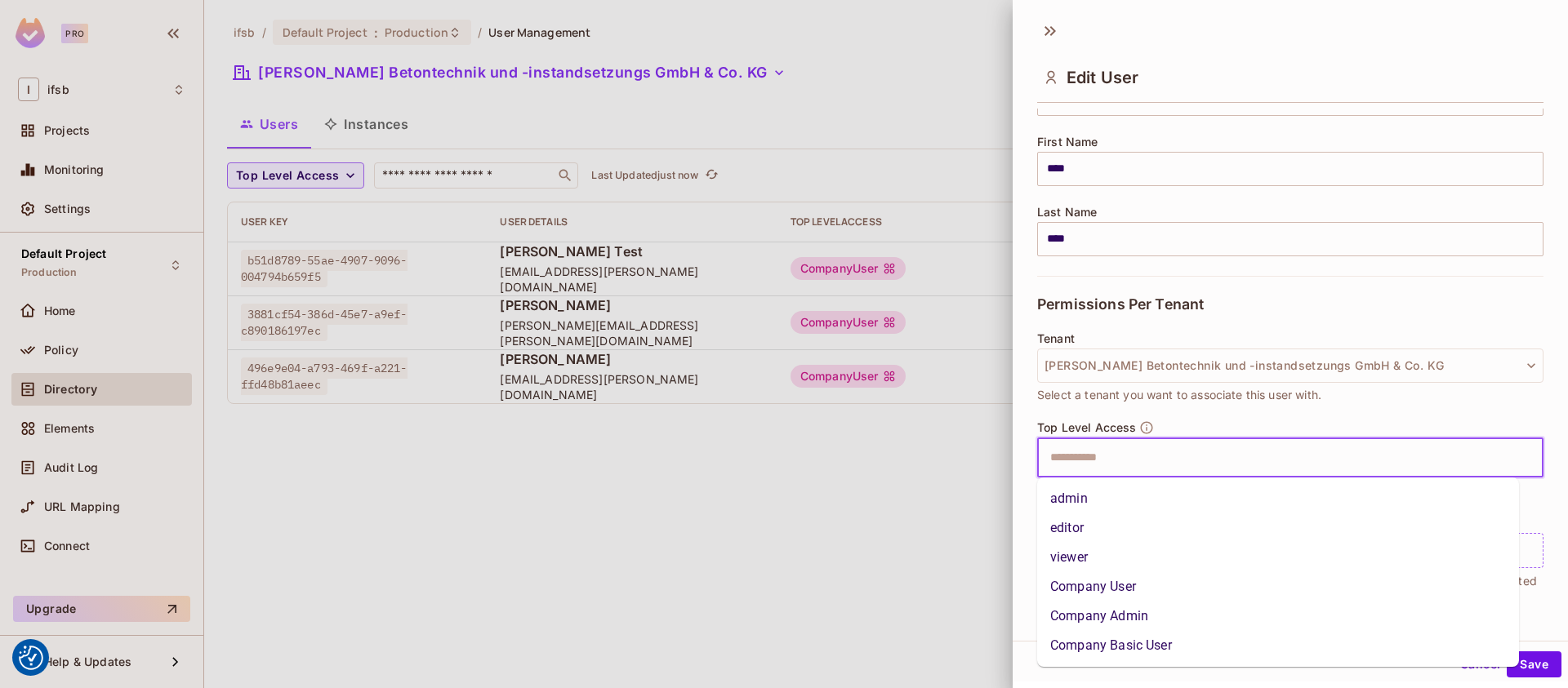
click at [1094, 619] on li "Company Admin" at bounding box center [1278, 616] width 482 height 29
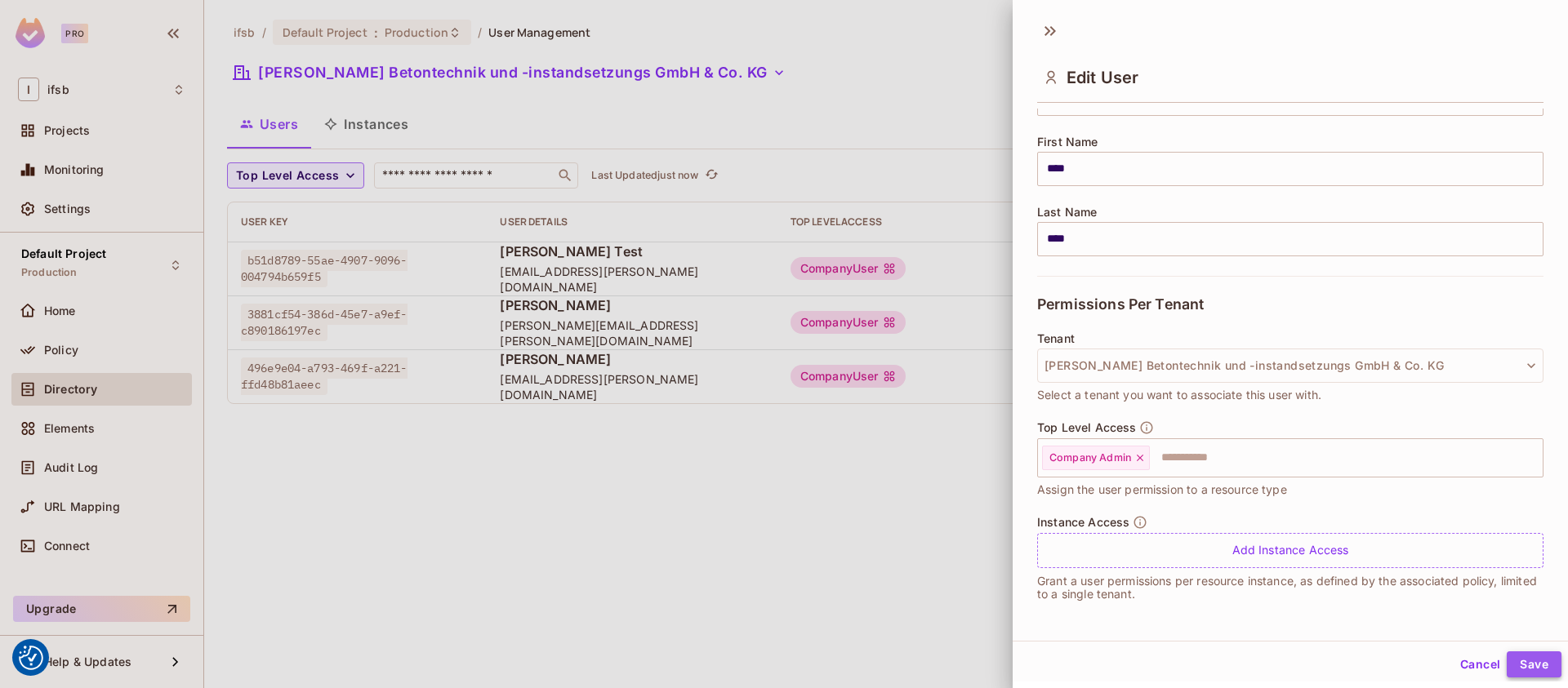
click at [1507, 661] on button "Save" at bounding box center [1534, 664] width 55 height 26
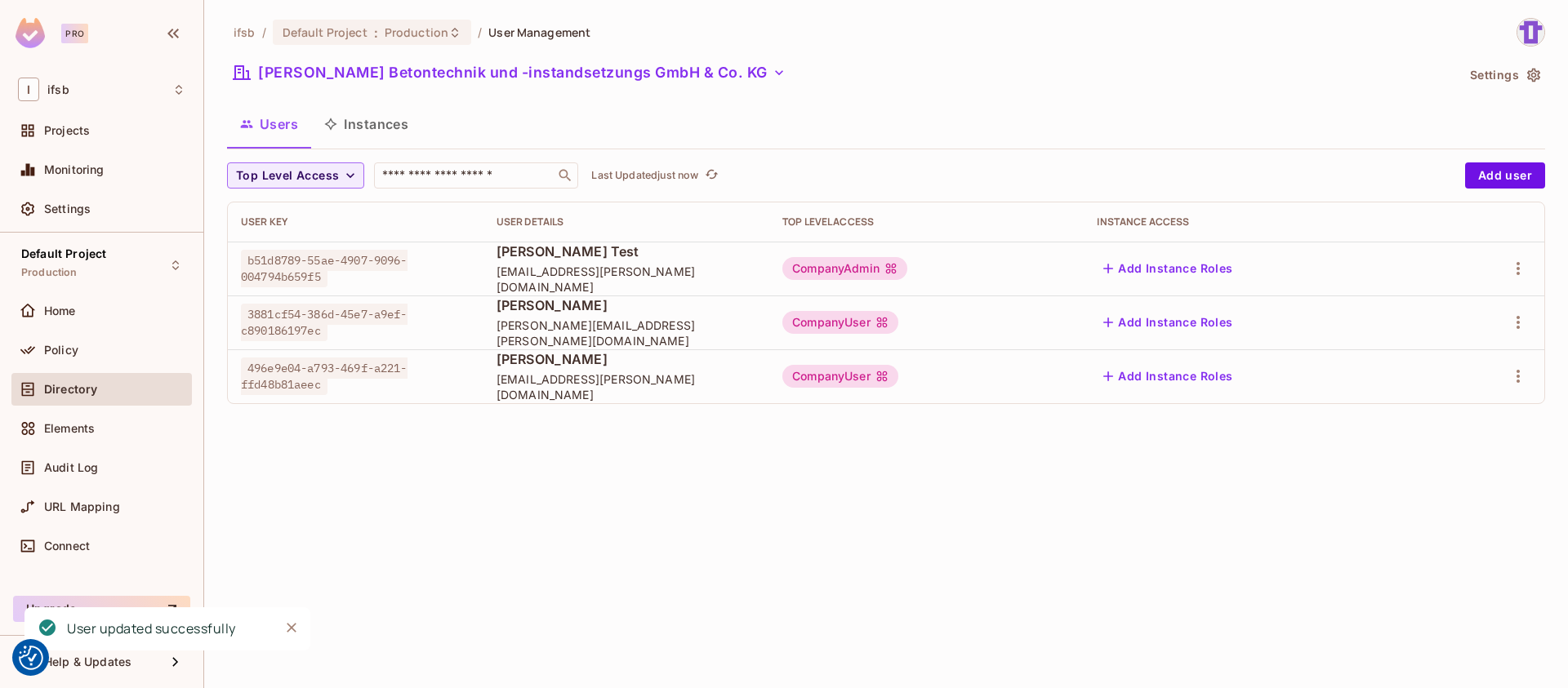
click at [876, 482] on div "ifsb / Default Project : Production / User Management BARG Betontechnik und -in…" at bounding box center [886, 344] width 1364 height 688
click at [1508, 325] on icon "button" at bounding box center [1518, 322] width 20 height 20
click at [1425, 363] on div "Edit" at bounding box center [1432, 359] width 22 height 16
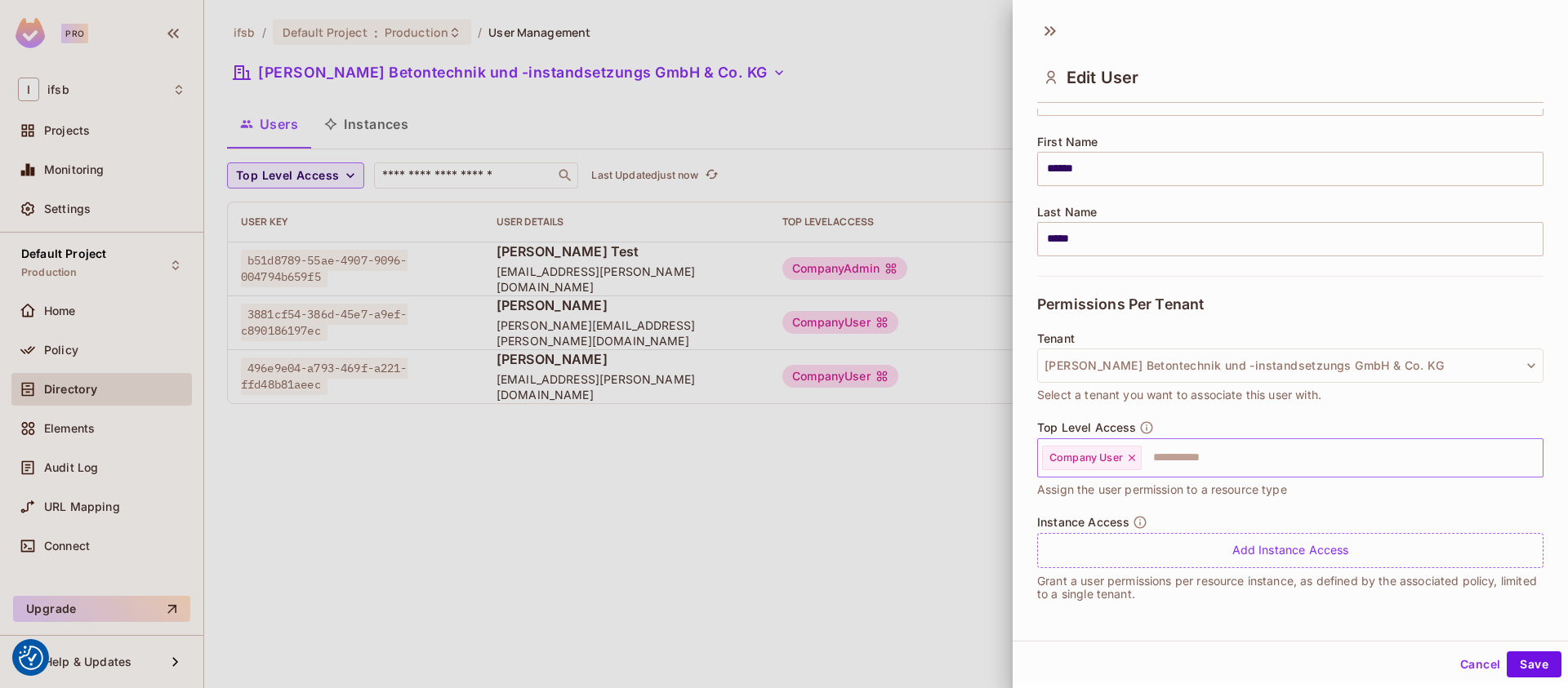
click at [1108, 467] on div "Company User" at bounding box center [1091, 458] width 100 height 25
click at [1131, 463] on icon at bounding box center [1132, 458] width 11 height 11
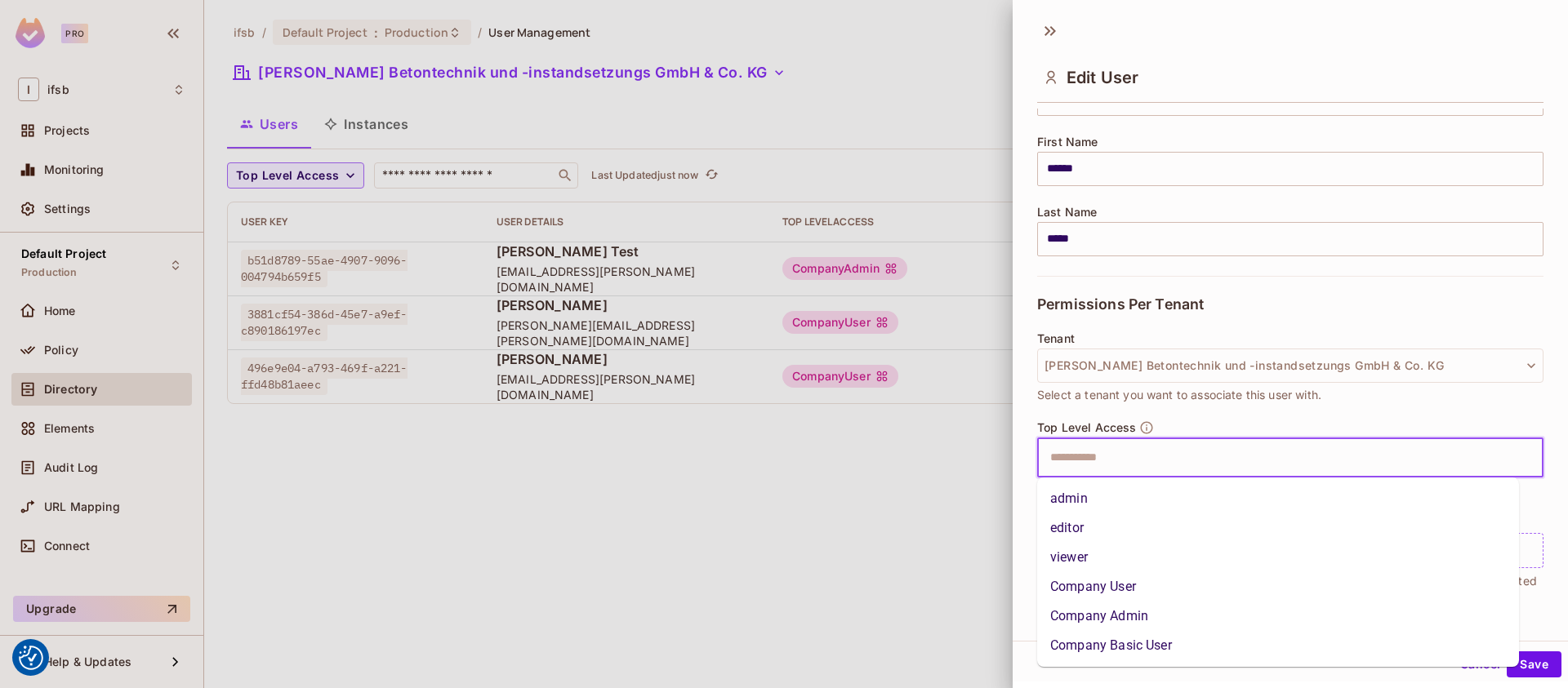
click at [1131, 463] on input "text" at bounding box center [1276, 458] width 471 height 32
click at [1113, 617] on li "Company Admin" at bounding box center [1278, 616] width 482 height 29
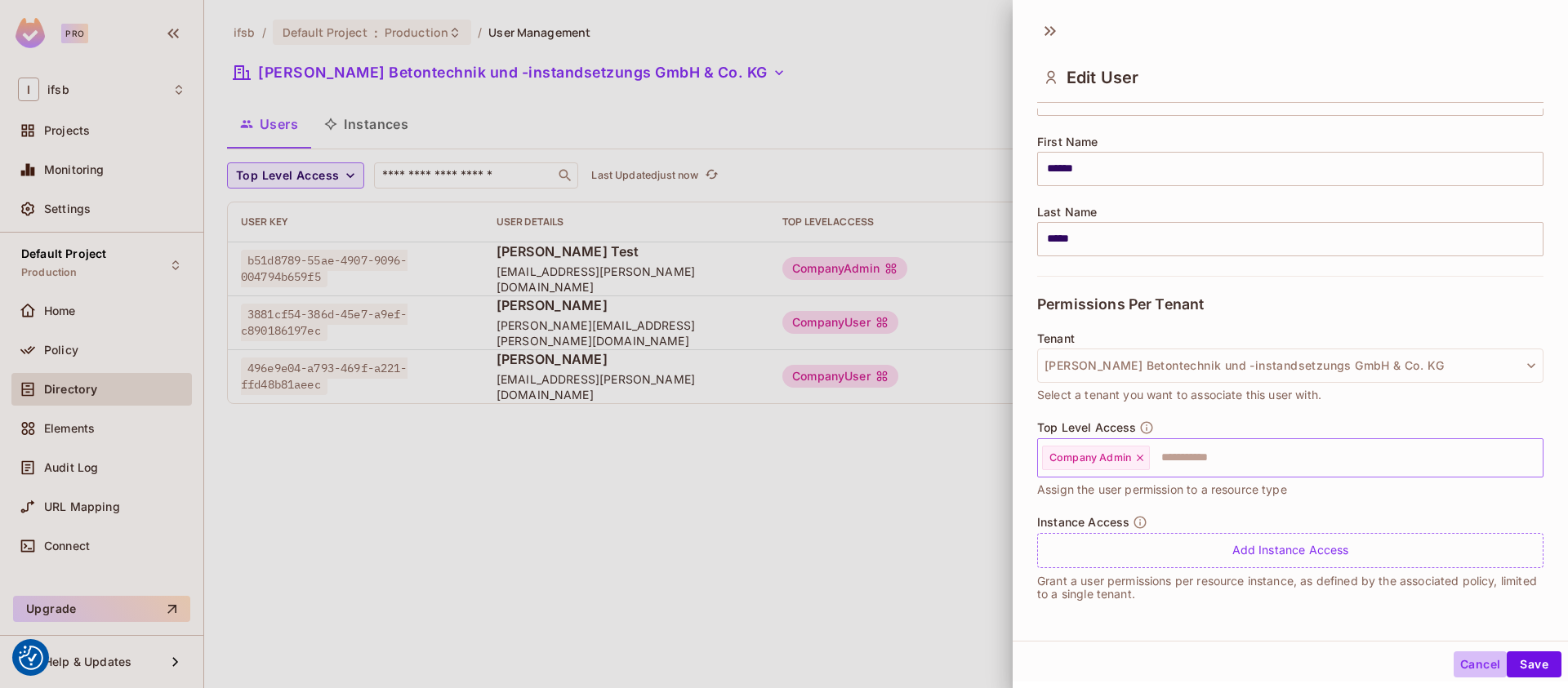
click at [1488, 658] on button "Cancel" at bounding box center [1480, 664] width 53 height 26
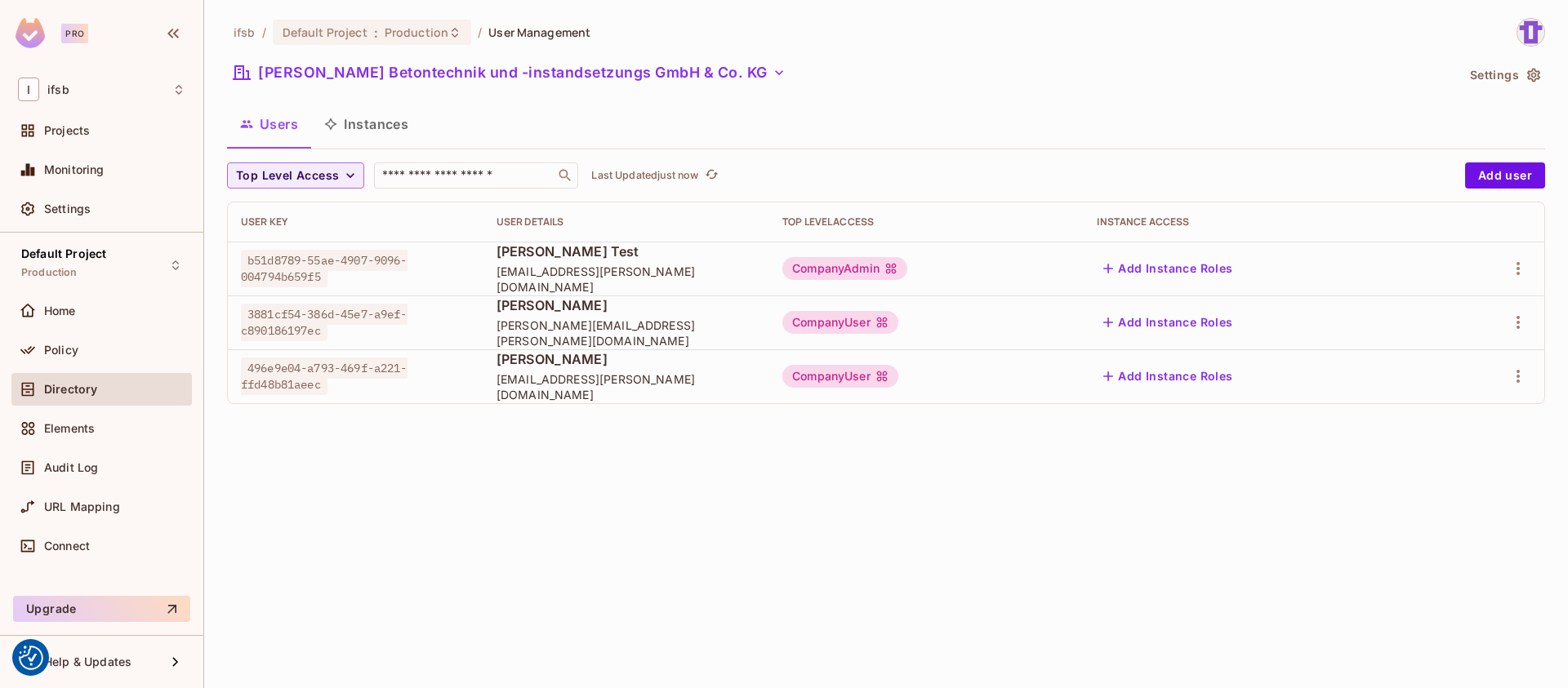
click at [1292, 551] on div "ifsb / Default Project : Production / User Management BARG Betontechnik und -in…" at bounding box center [886, 344] width 1364 height 688
click at [1522, 317] on icon "button" at bounding box center [1518, 322] width 20 height 20
click at [1467, 360] on li "Edit" at bounding box center [1447, 360] width 144 height 36
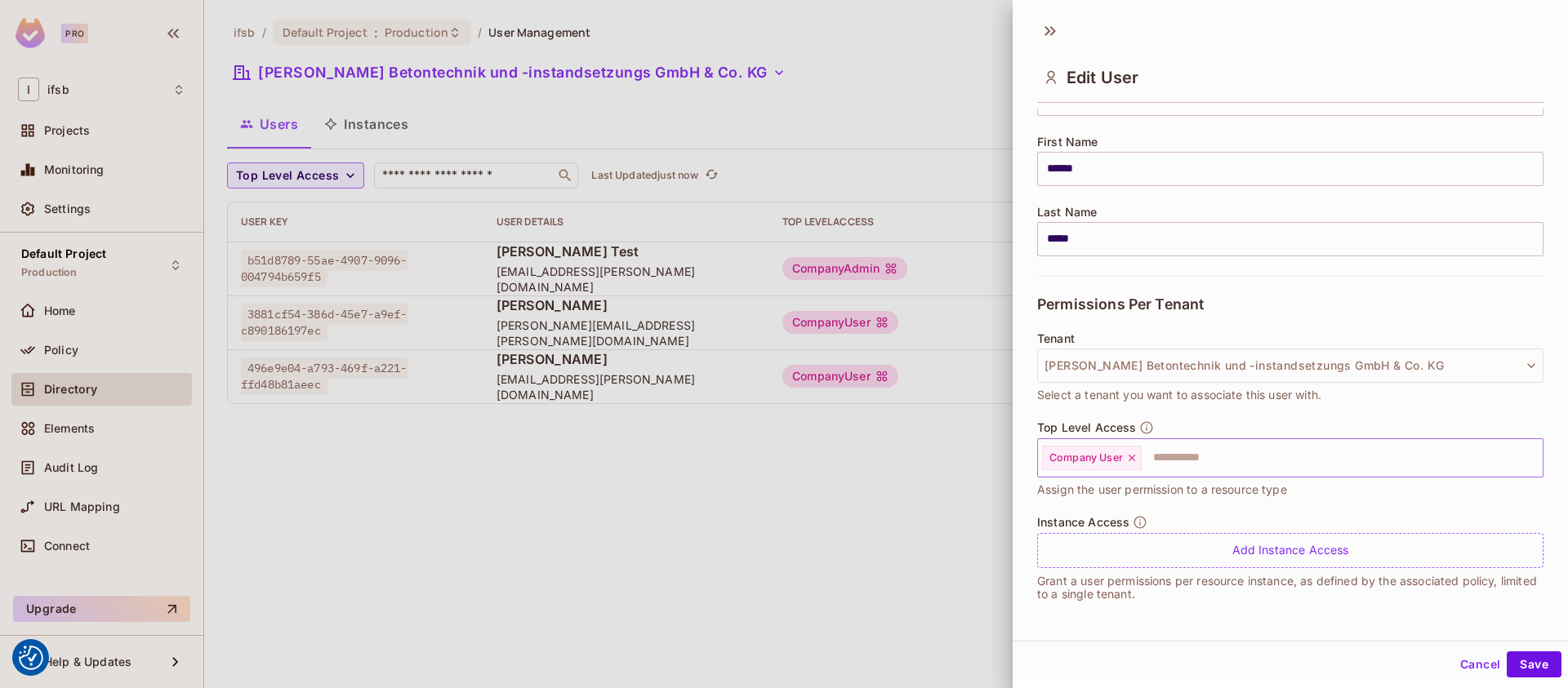
click at [1131, 456] on icon at bounding box center [1132, 458] width 11 height 11
click at [1184, 455] on input "text" at bounding box center [1276, 458] width 471 height 32
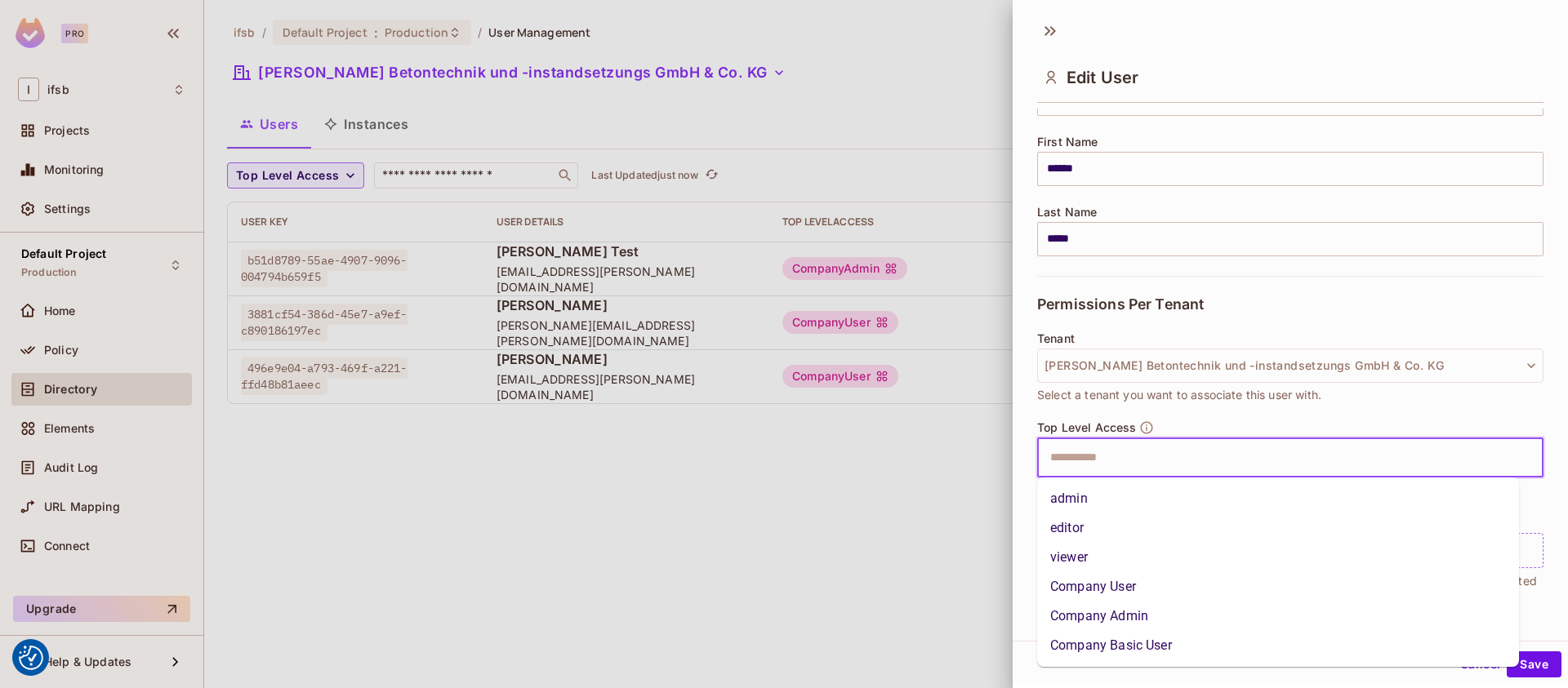
click at [1135, 615] on li "Company Admin" at bounding box center [1278, 616] width 482 height 29
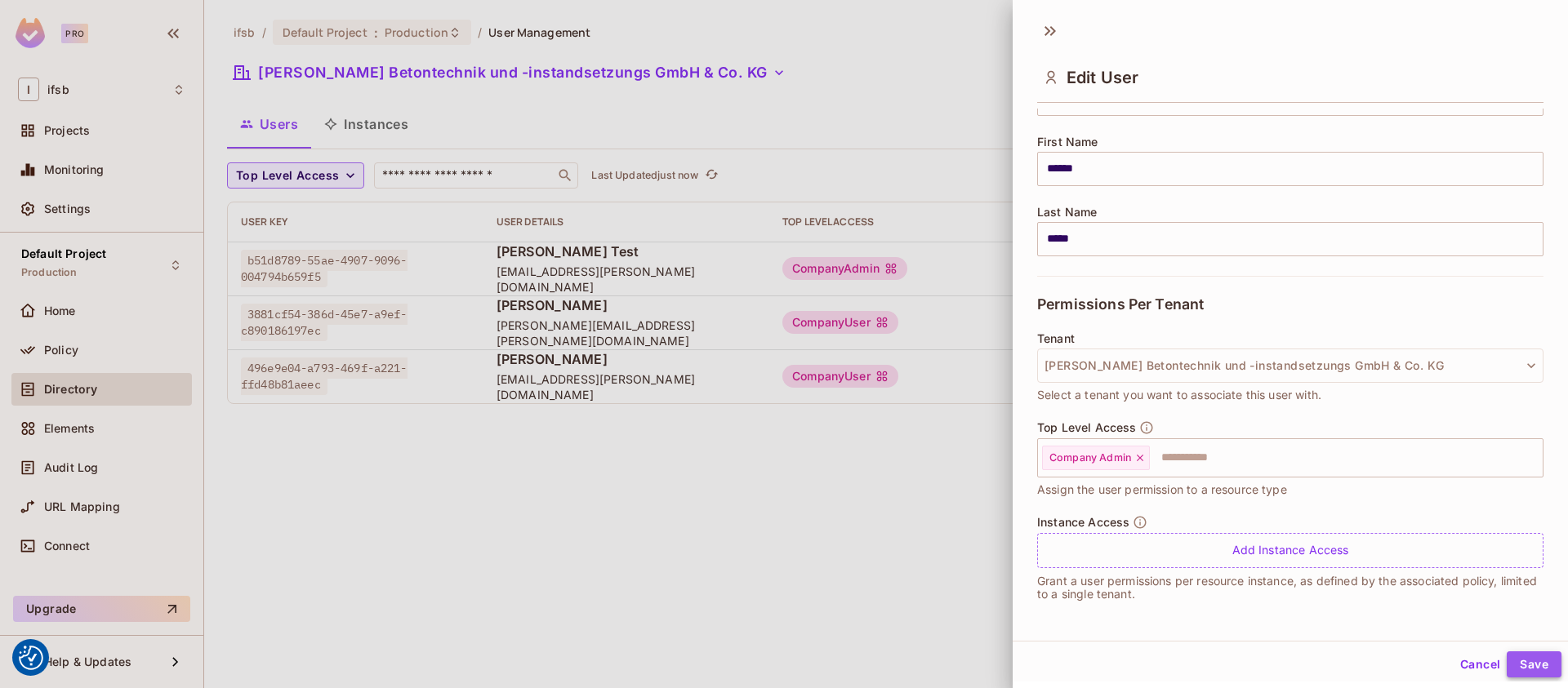
click at [1507, 659] on button "Save" at bounding box center [1534, 664] width 55 height 26
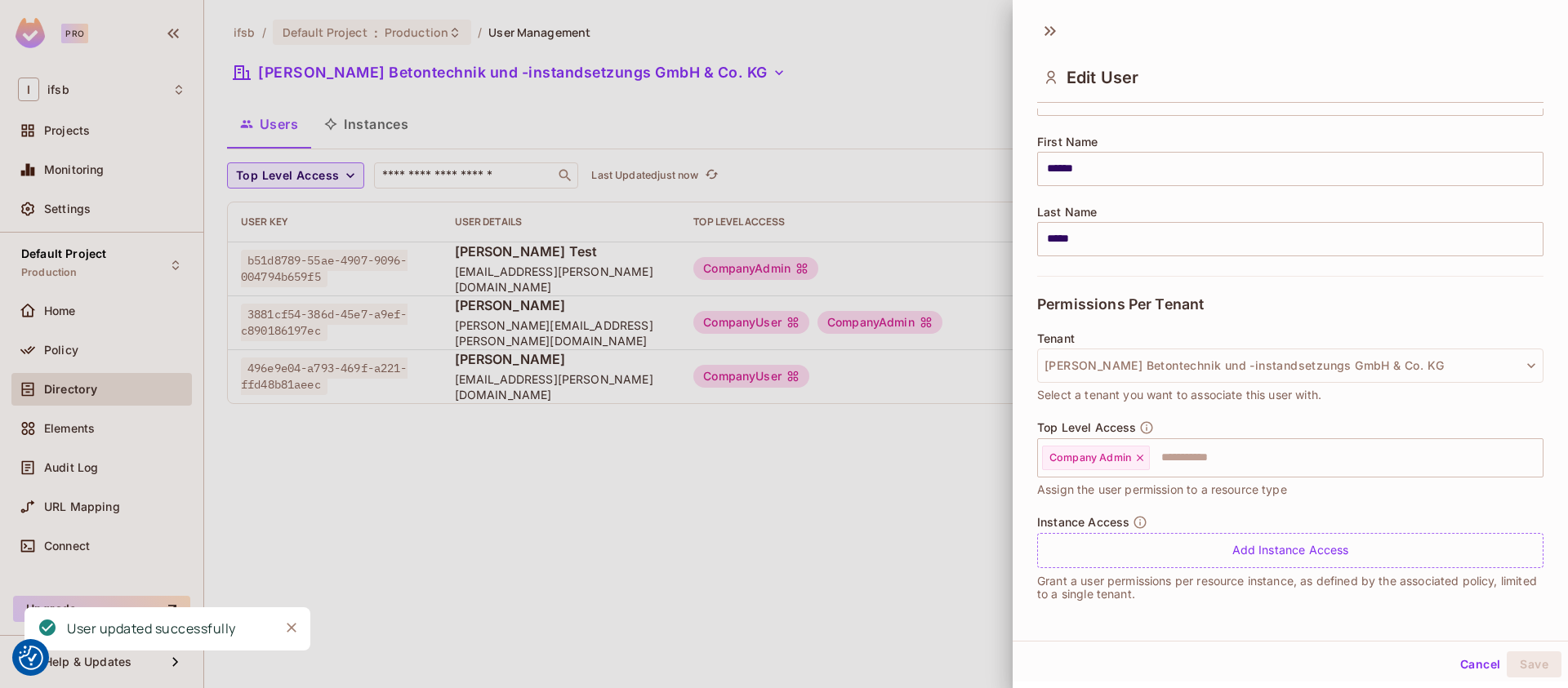
click at [891, 564] on div at bounding box center [784, 344] width 1568 height 688
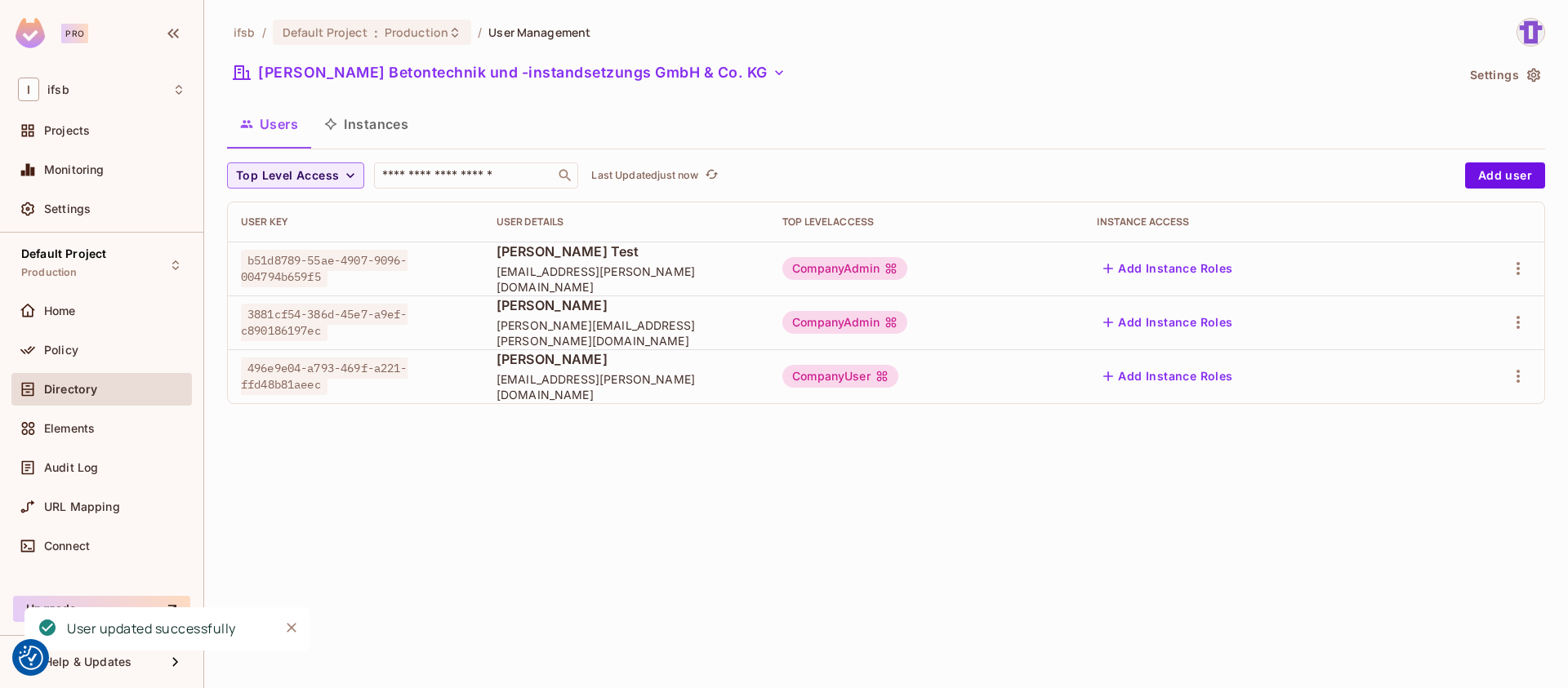
click at [1543, 374] on td at bounding box center [1489, 376] width 109 height 54
click at [1535, 371] on td at bounding box center [1489, 376] width 109 height 54
click at [1526, 376] on icon "button" at bounding box center [1518, 376] width 20 height 20
click at [1484, 413] on li "Edit" at bounding box center [1447, 414] width 144 height 36
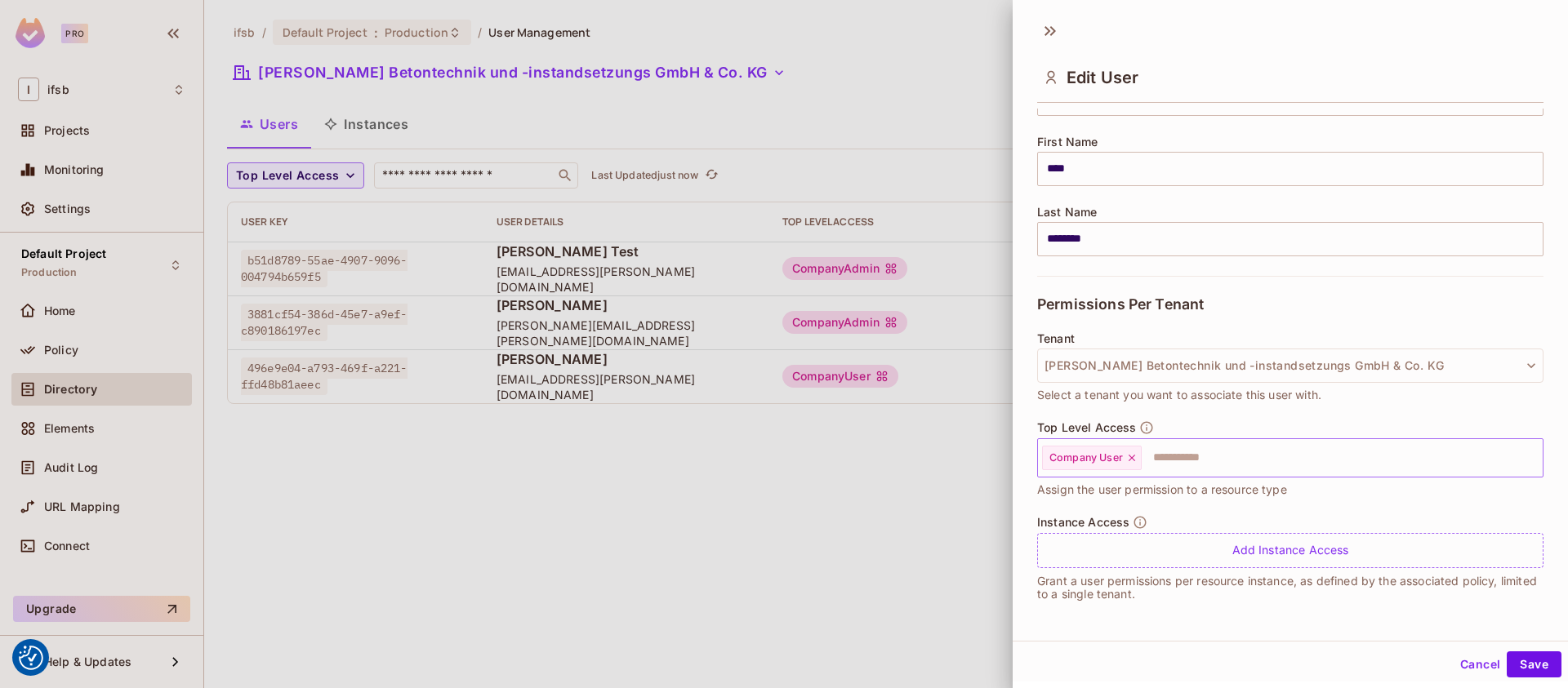
click at [1125, 460] on div "Company User" at bounding box center [1091, 458] width 100 height 25
click at [1135, 459] on icon at bounding box center [1132, 458] width 11 height 11
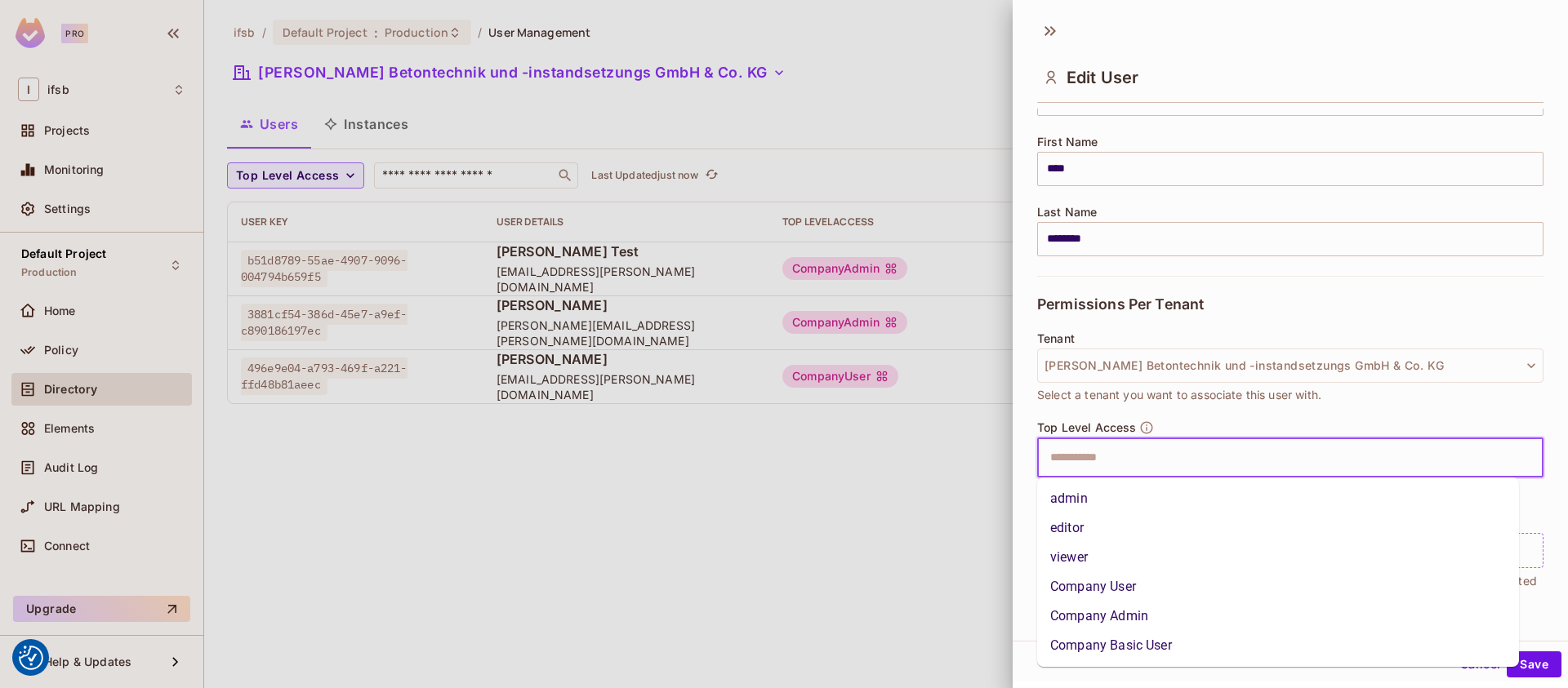
click at [1185, 456] on input "text" at bounding box center [1276, 458] width 471 height 32
click at [1140, 625] on li "Company Admin" at bounding box center [1278, 616] width 482 height 29
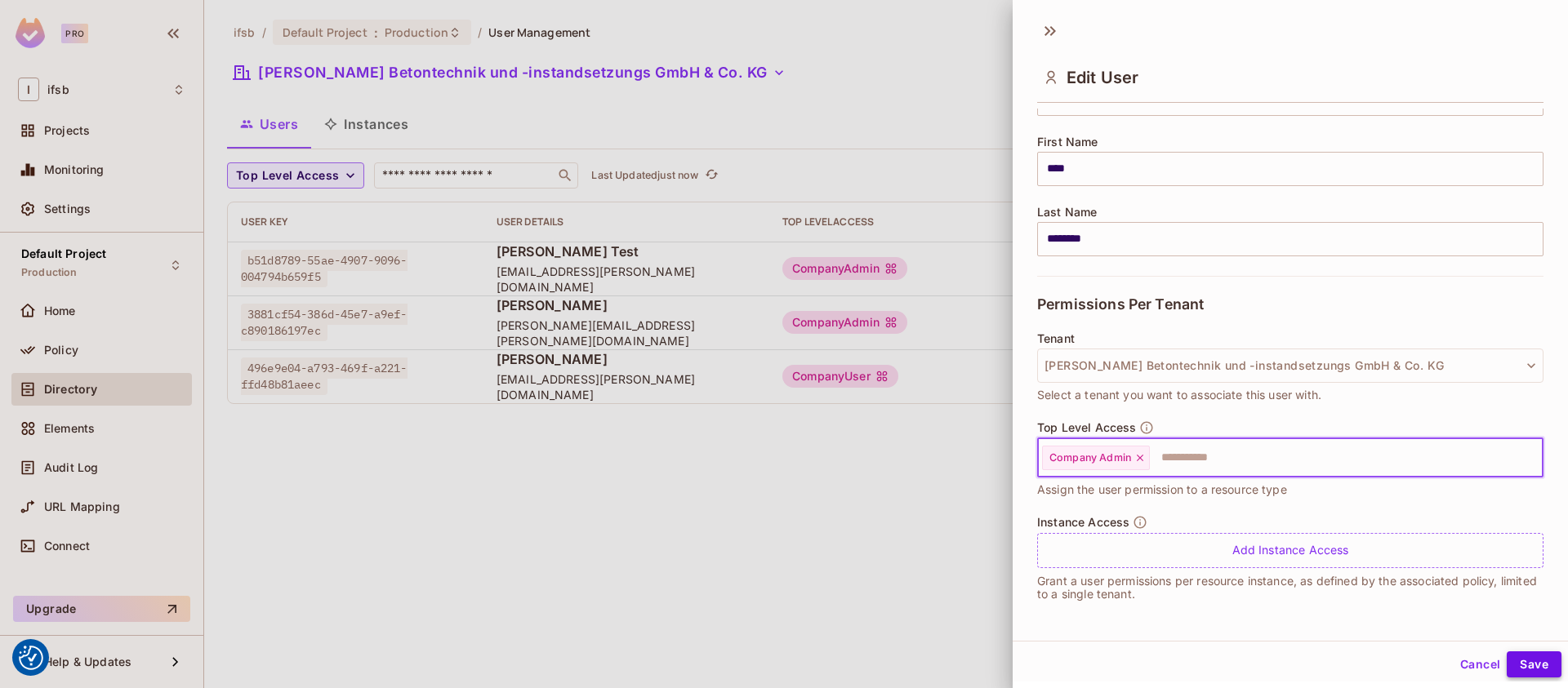
click at [1525, 664] on button "Save" at bounding box center [1534, 664] width 55 height 26
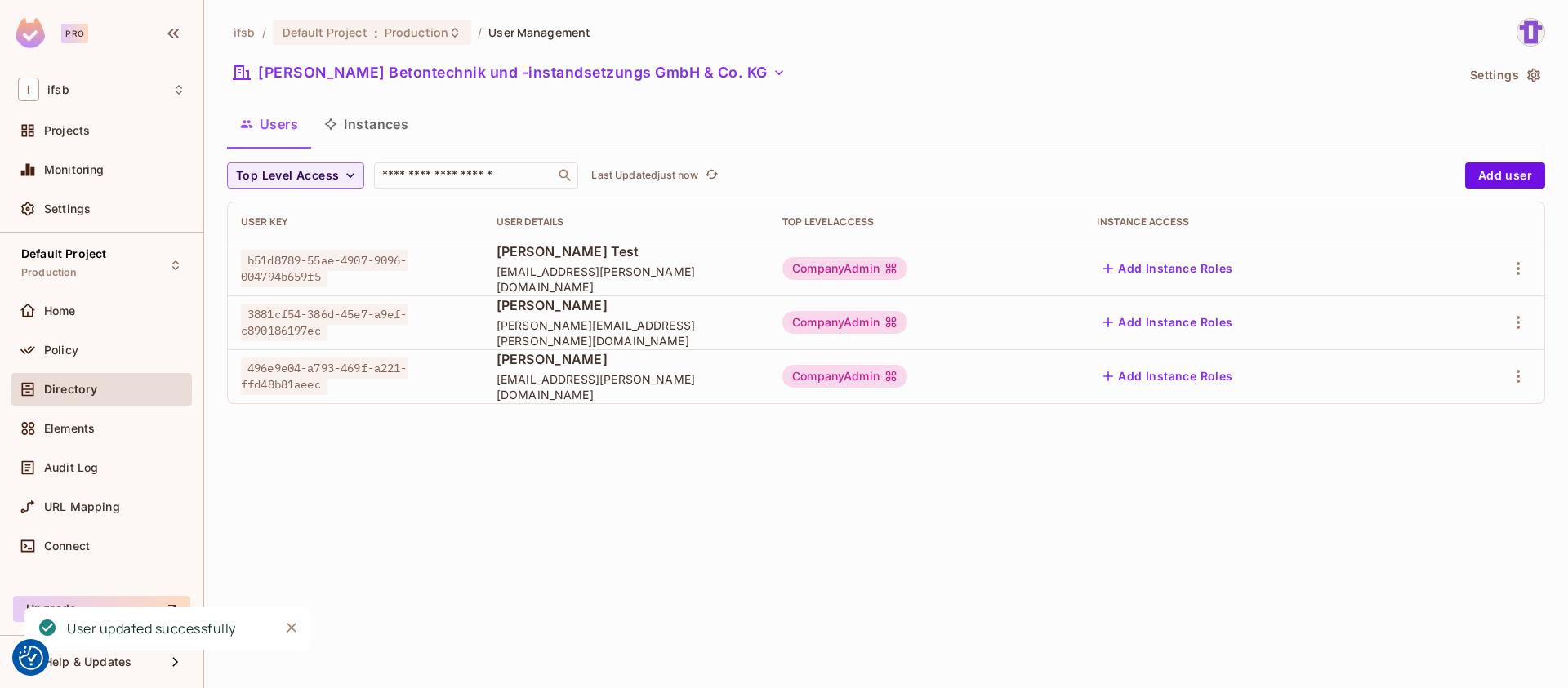
click at [757, 539] on div "ifsb / Default Project : Production / User Management BARG Betontechnik und -in…" at bounding box center [886, 344] width 1364 height 688
click at [864, 89] on div "[PERSON_NAME] Betontechnik und -instandsetzungs GmbH & Co. KG" at bounding box center [841, 75] width 1228 height 31
click at [422, 496] on div "ifsb / Default Project : Production / User Management BARG Betontechnik und -in…" at bounding box center [886, 344] width 1364 height 688
